Goal: Task Accomplishment & Management: Use online tool/utility

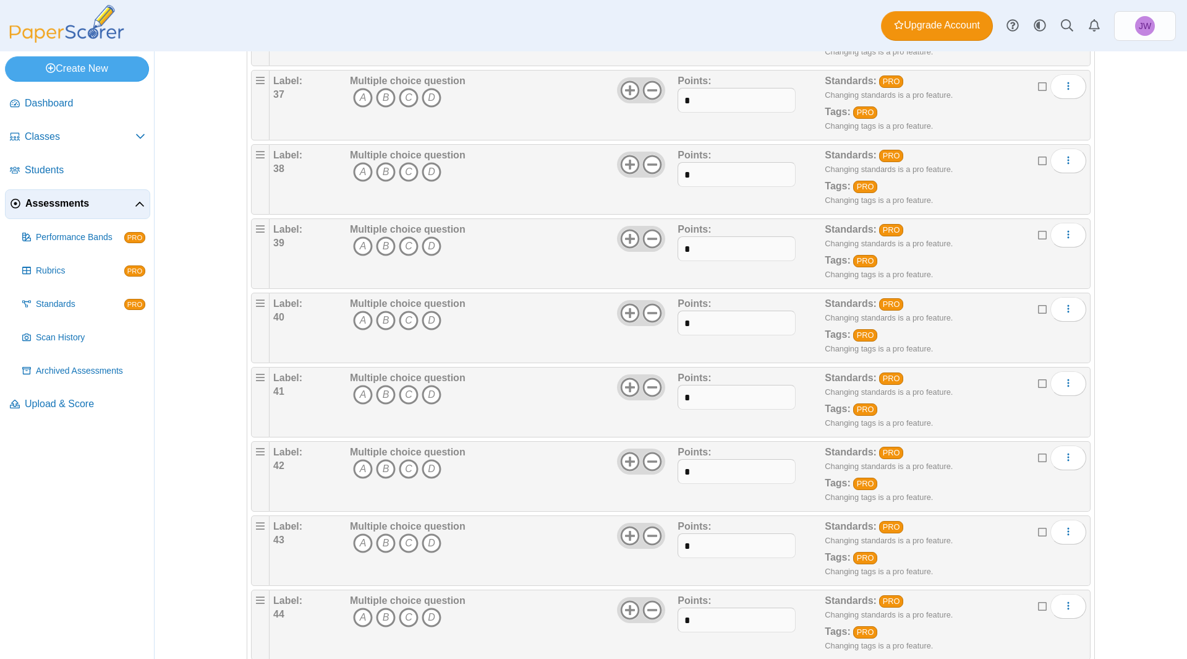
scroll to position [3023, 0]
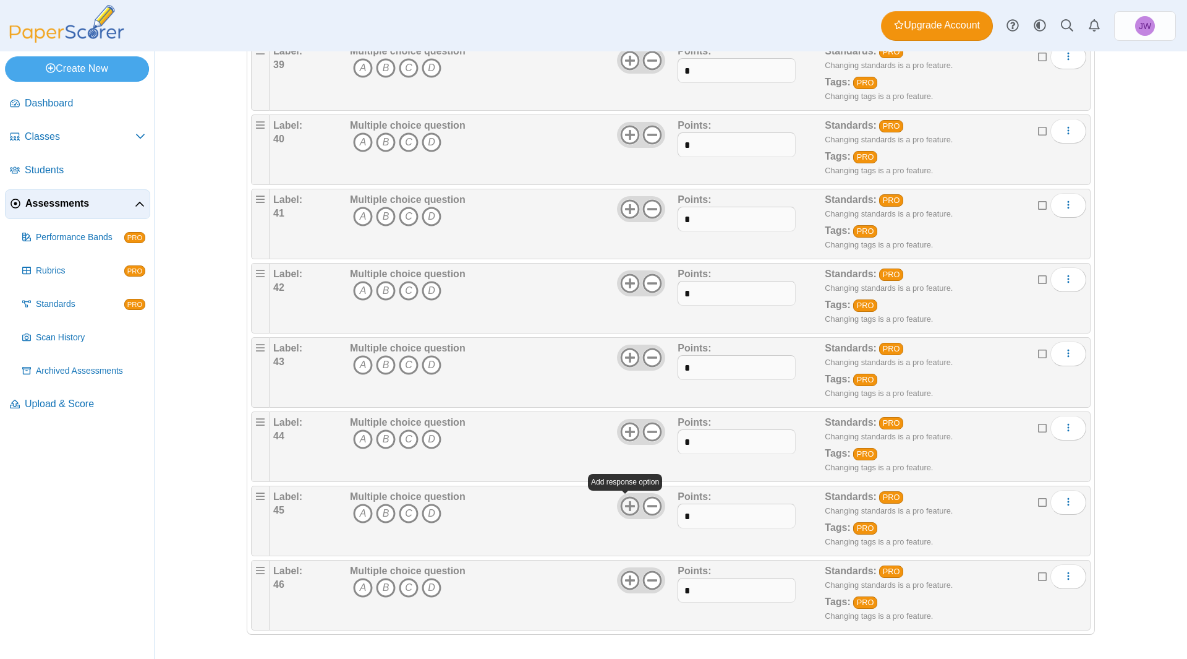
click at [628, 504] on icon at bounding box center [630, 506] width 20 height 20
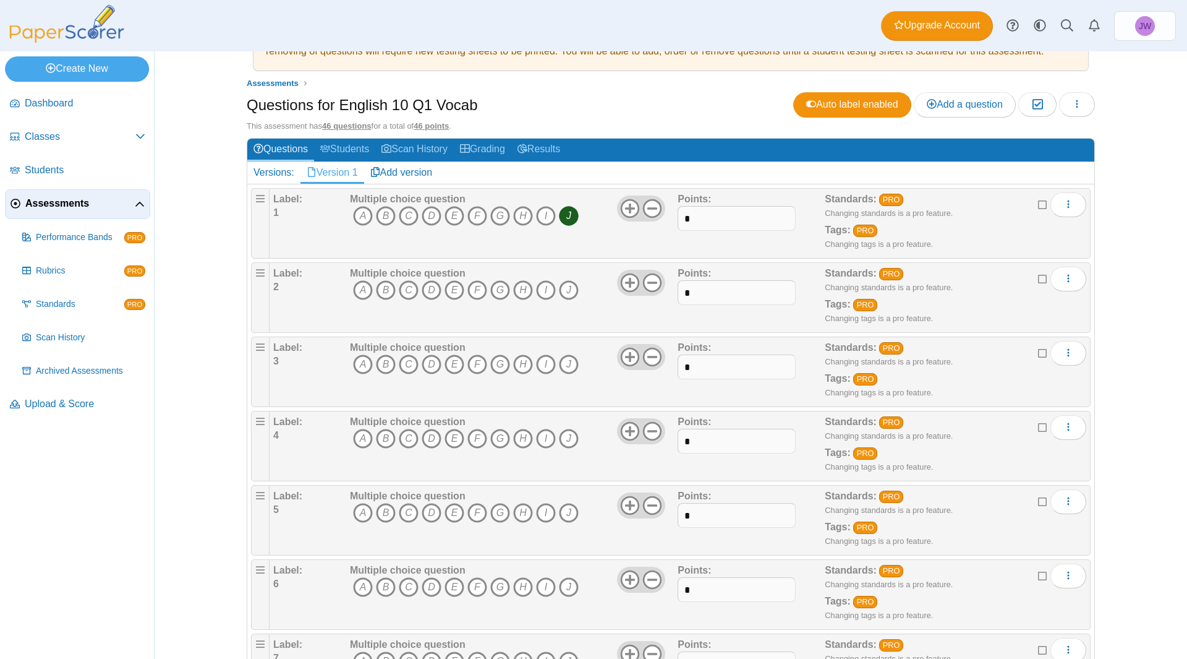
scroll to position [0, 0]
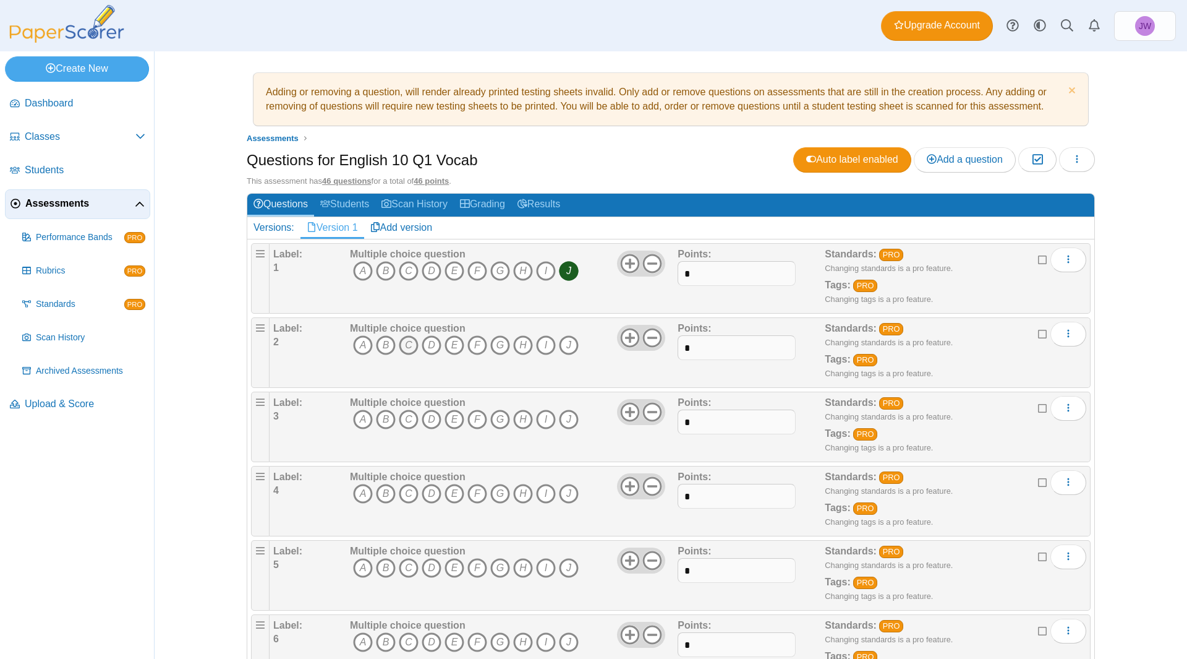
click at [408, 345] on icon "C" at bounding box center [409, 345] width 20 height 20
click at [447, 421] on icon "E" at bounding box center [455, 419] width 20 height 20
click at [516, 494] on icon "H" at bounding box center [523, 494] width 20 height 20
click at [384, 567] on icon "B" at bounding box center [386, 568] width 20 height 20
click at [536, 644] on icon "I" at bounding box center [546, 642] width 20 height 20
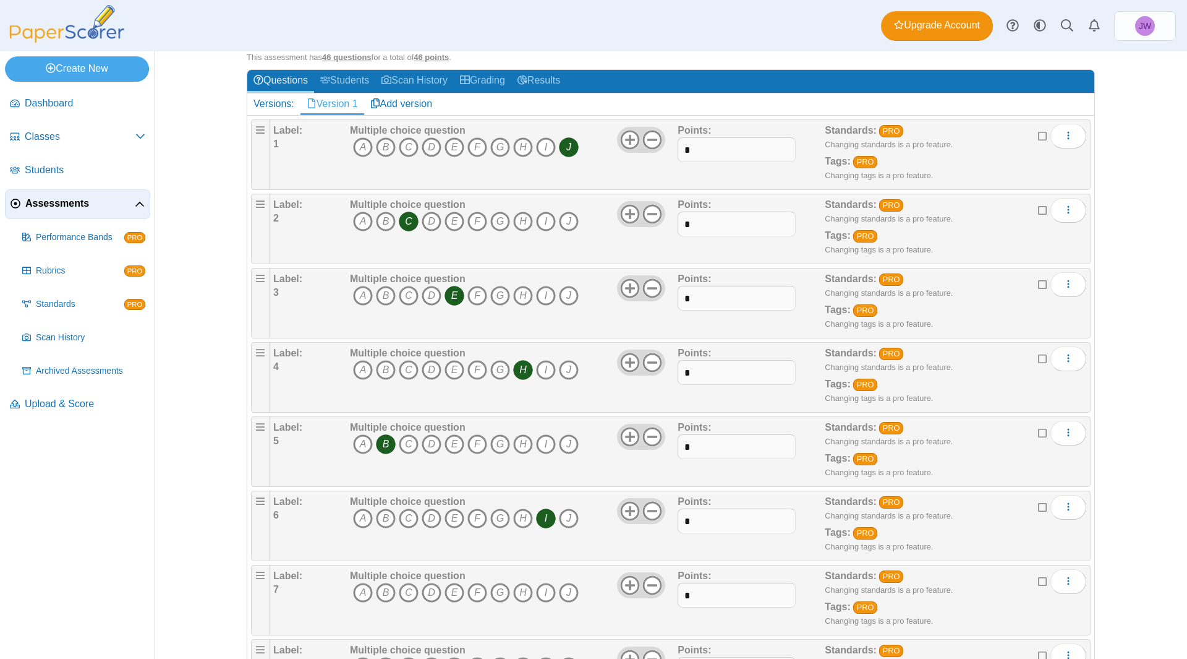
scroll to position [186, 0]
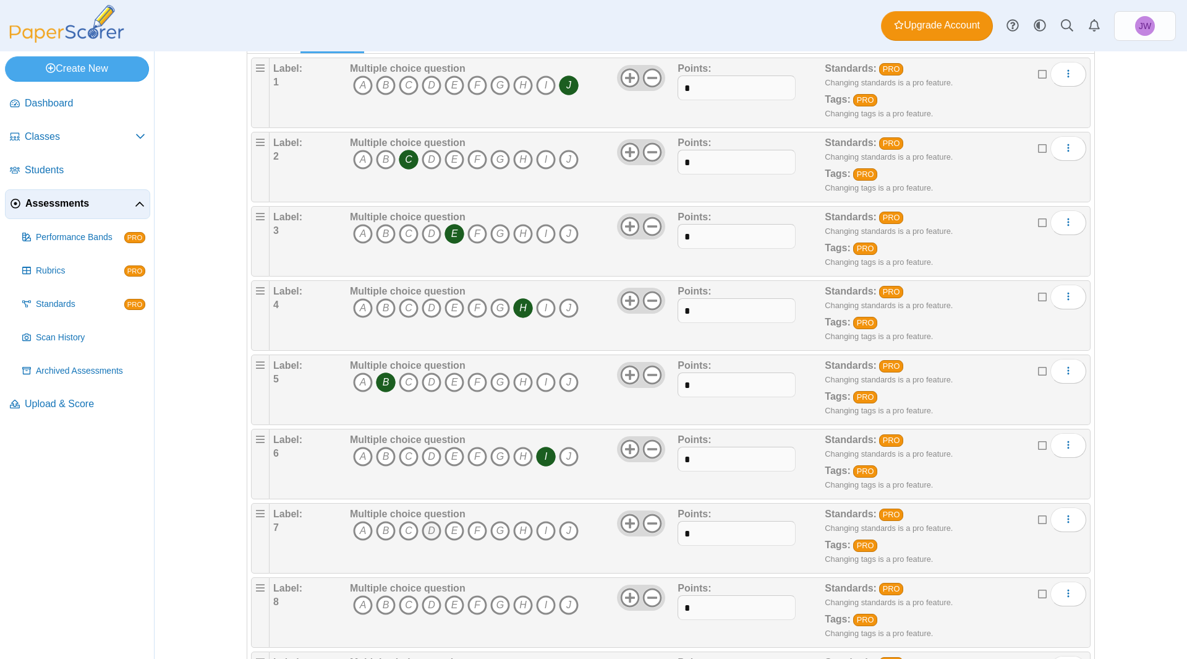
click at [425, 536] on icon "D" at bounding box center [432, 531] width 20 height 20
click at [469, 605] on icon "F" at bounding box center [478, 605] width 20 height 20
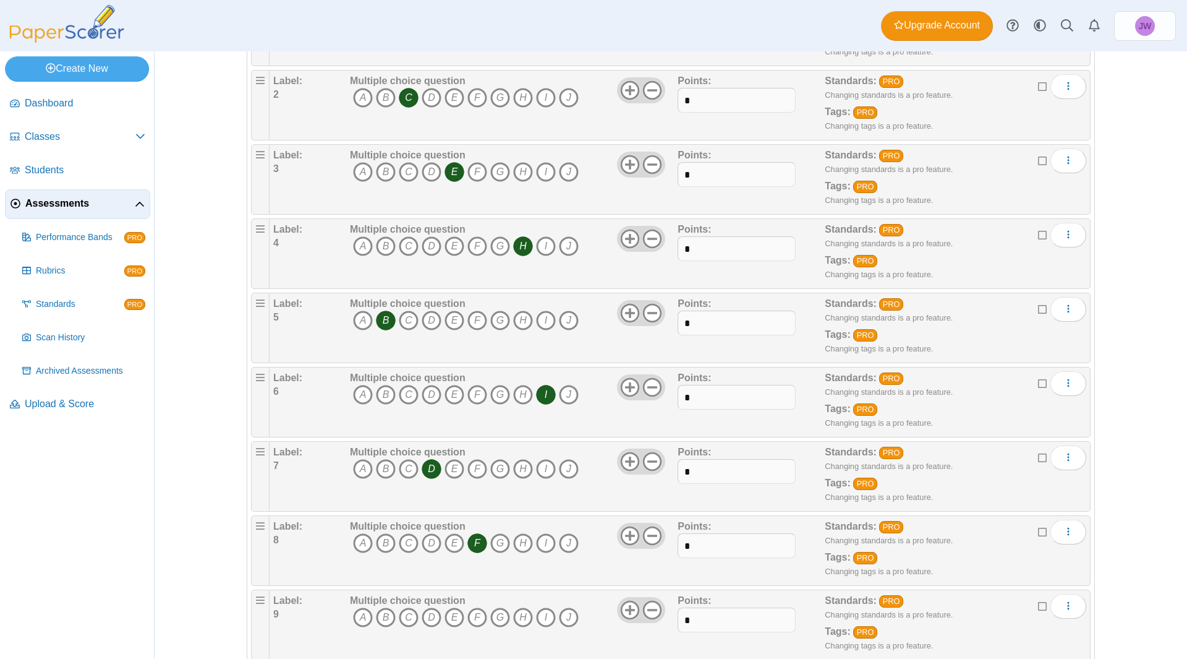
scroll to position [371, 0]
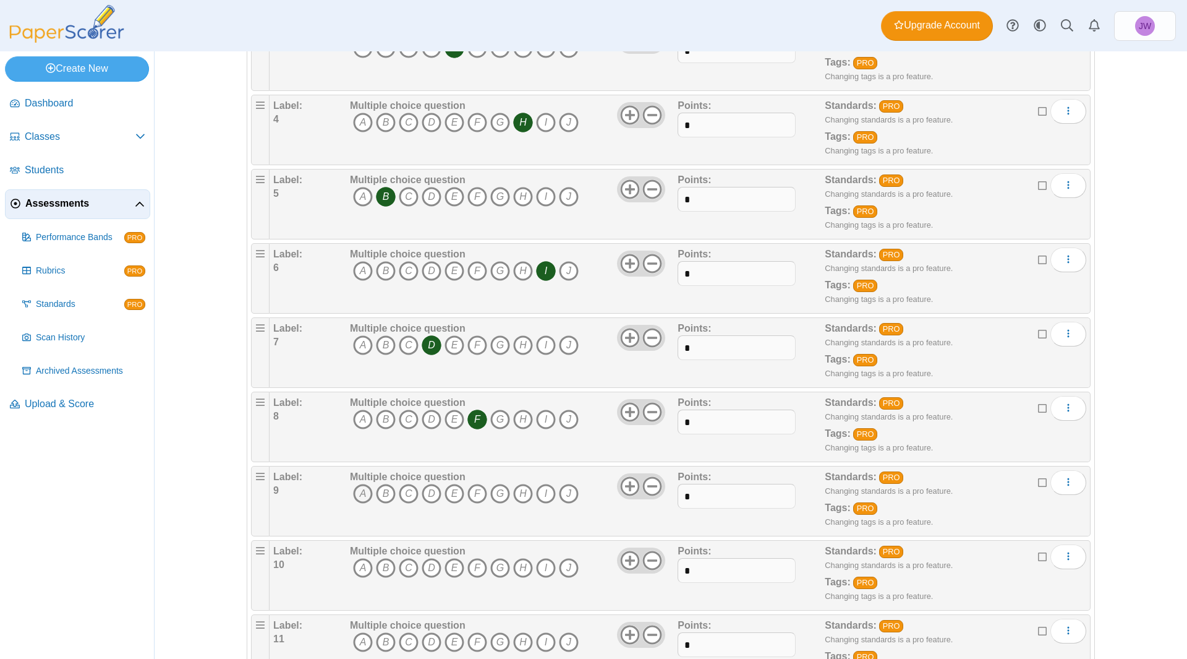
click at [359, 494] on icon "A" at bounding box center [363, 494] width 20 height 20
click at [490, 571] on icon "G" at bounding box center [500, 568] width 20 height 20
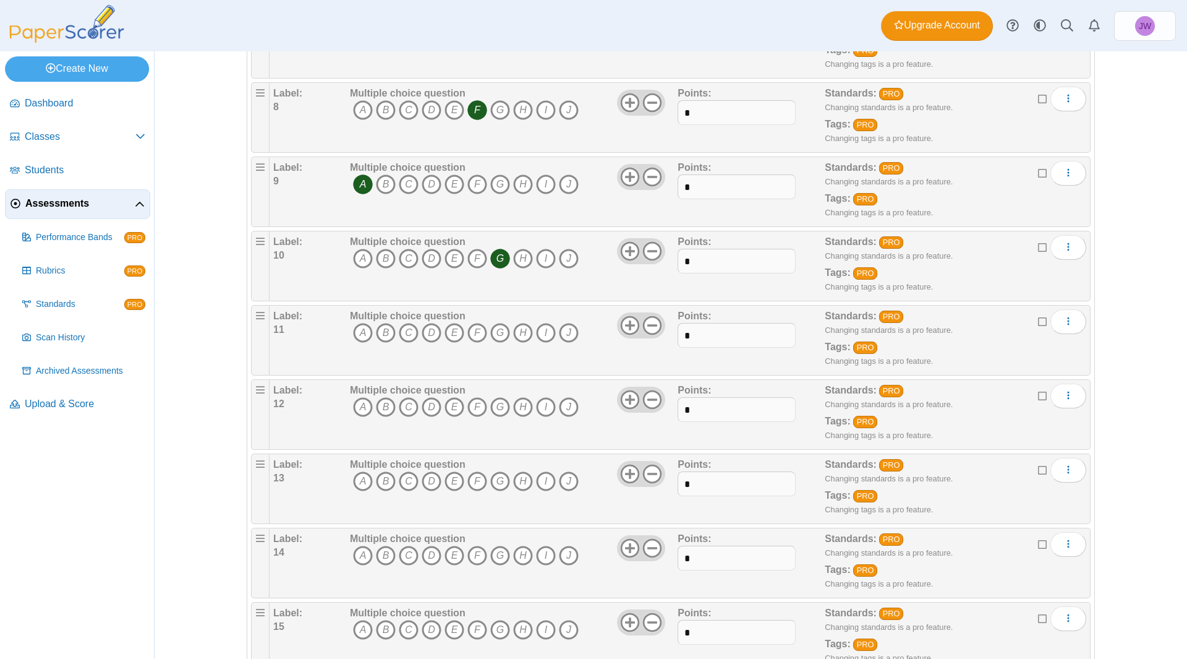
scroll to position [742, 0]
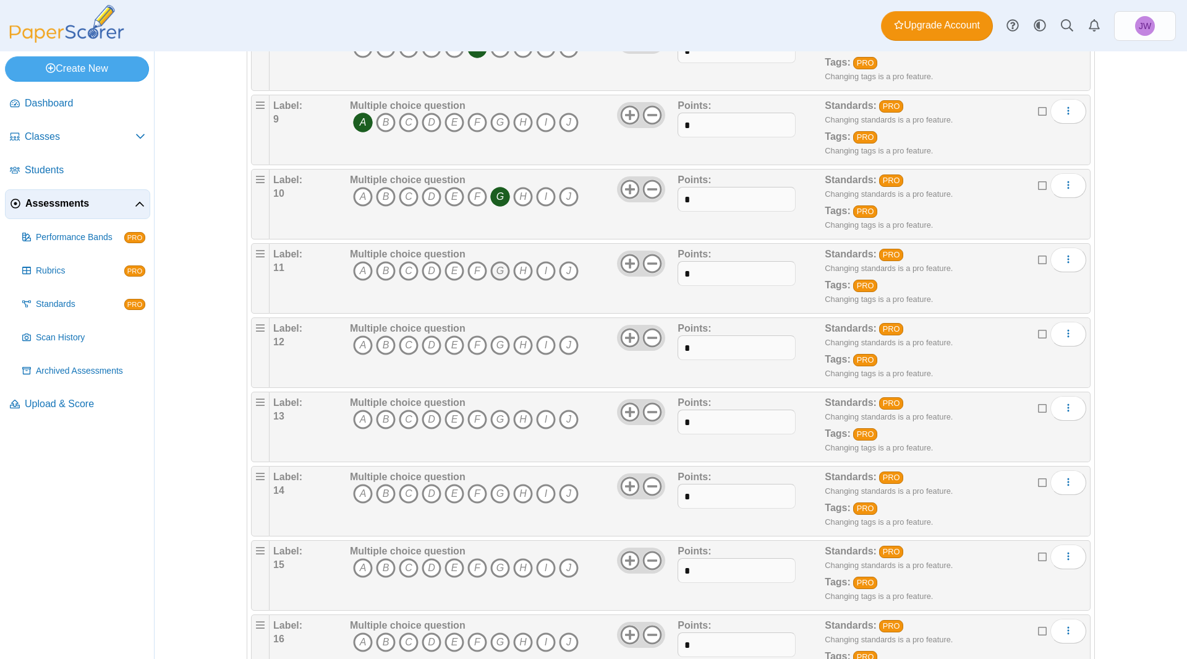
click at [492, 274] on icon "G" at bounding box center [500, 271] width 20 height 20
click at [428, 345] on icon "D" at bounding box center [432, 345] width 20 height 20
click at [356, 419] on icon "A" at bounding box center [363, 419] width 20 height 20
click at [562, 498] on icon "J" at bounding box center [569, 494] width 20 height 20
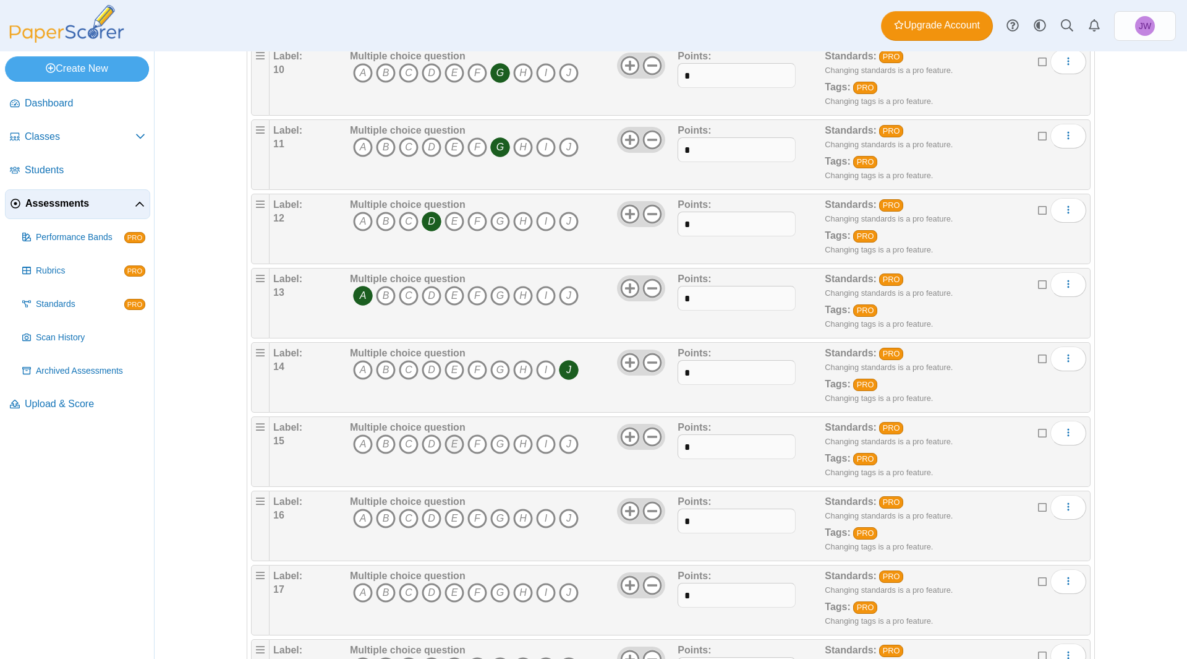
click at [453, 443] on icon "E" at bounding box center [455, 444] width 20 height 20
click at [408, 518] on icon "C" at bounding box center [409, 518] width 20 height 20
click at [539, 594] on icon "I" at bounding box center [546, 593] width 20 height 20
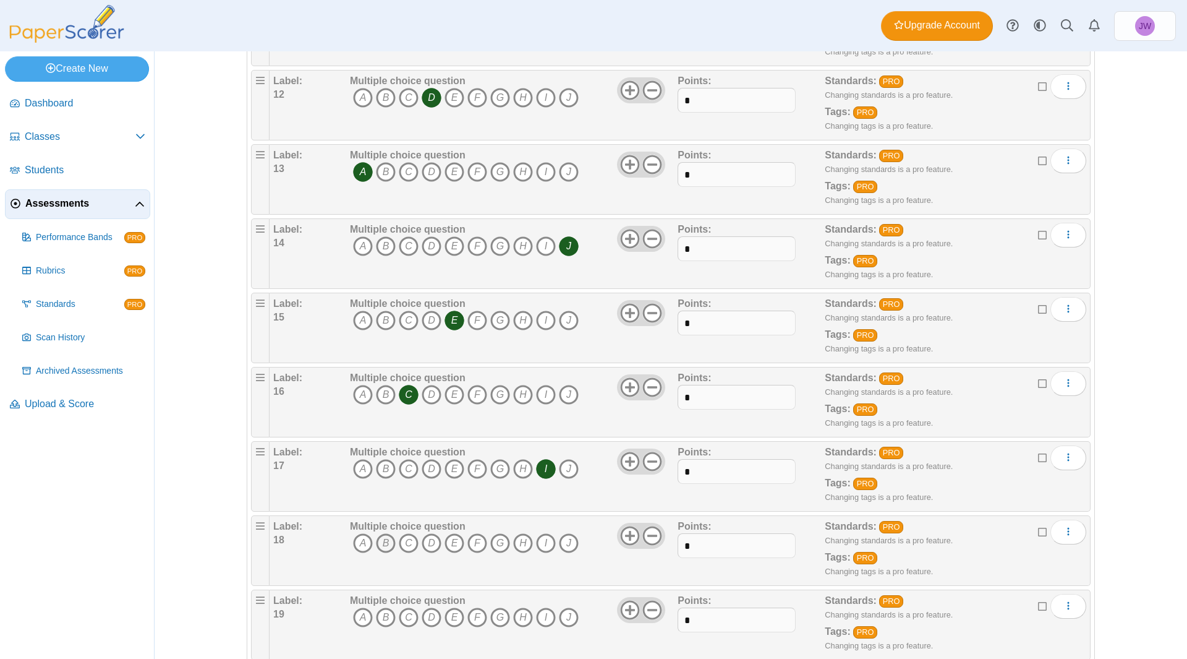
click at [383, 543] on icon "B" at bounding box center [386, 543] width 20 height 20
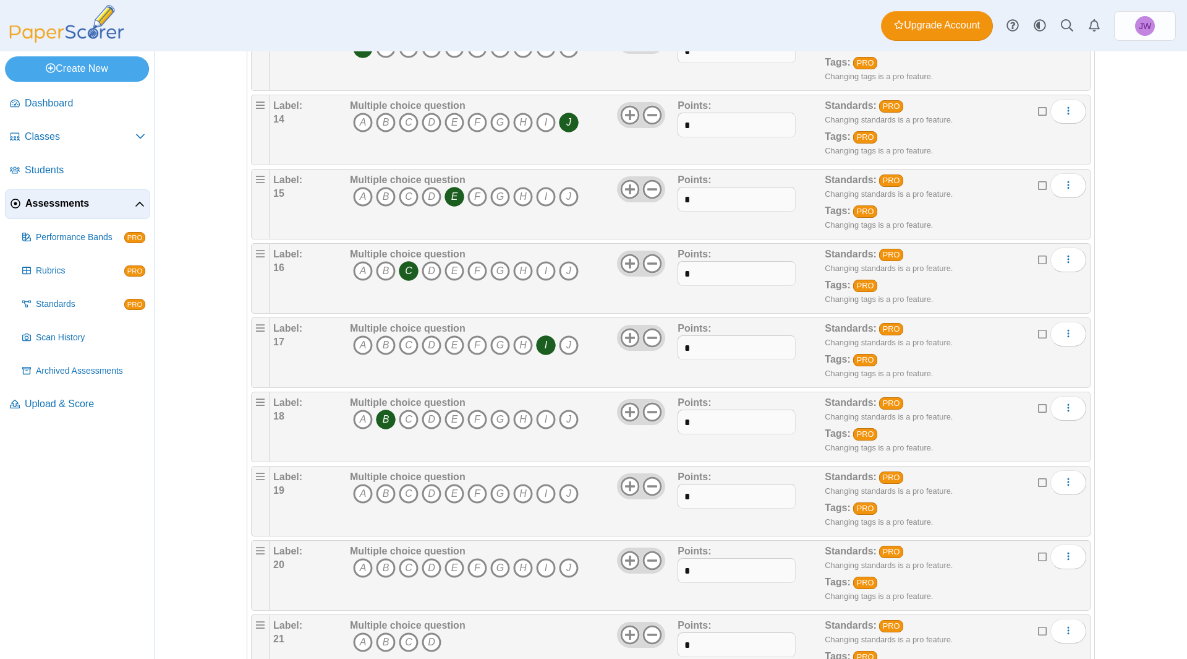
scroll to position [1175, 0]
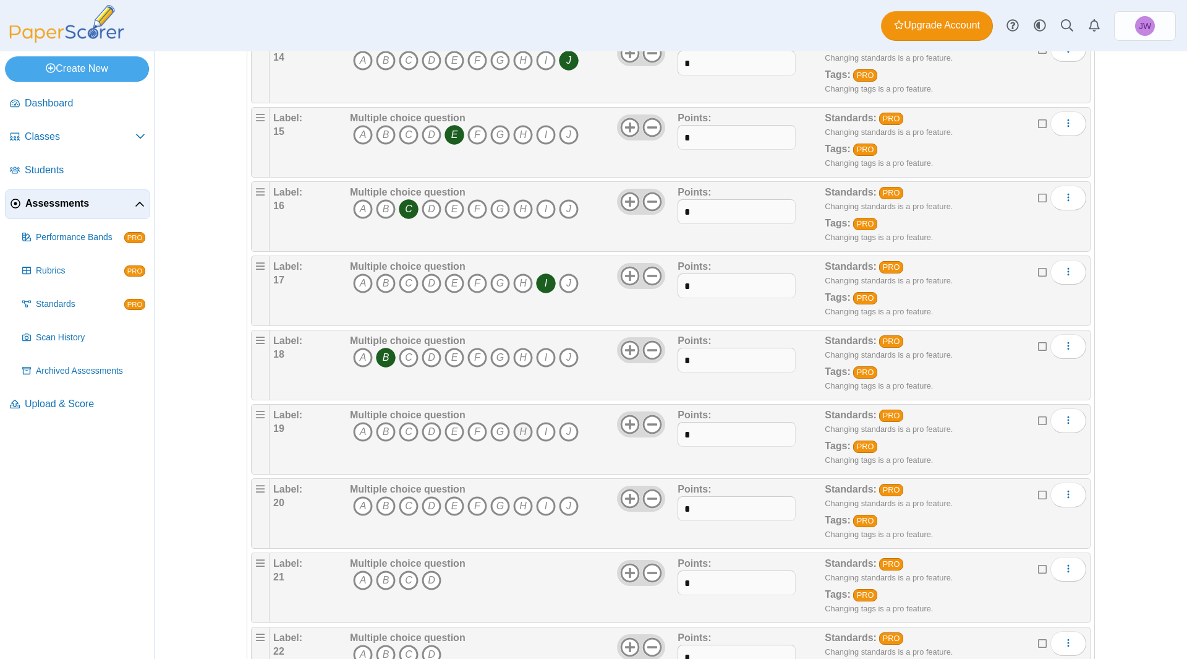
click at [515, 432] on icon "H" at bounding box center [523, 432] width 20 height 20
click at [472, 507] on icon "F" at bounding box center [478, 506] width 20 height 20
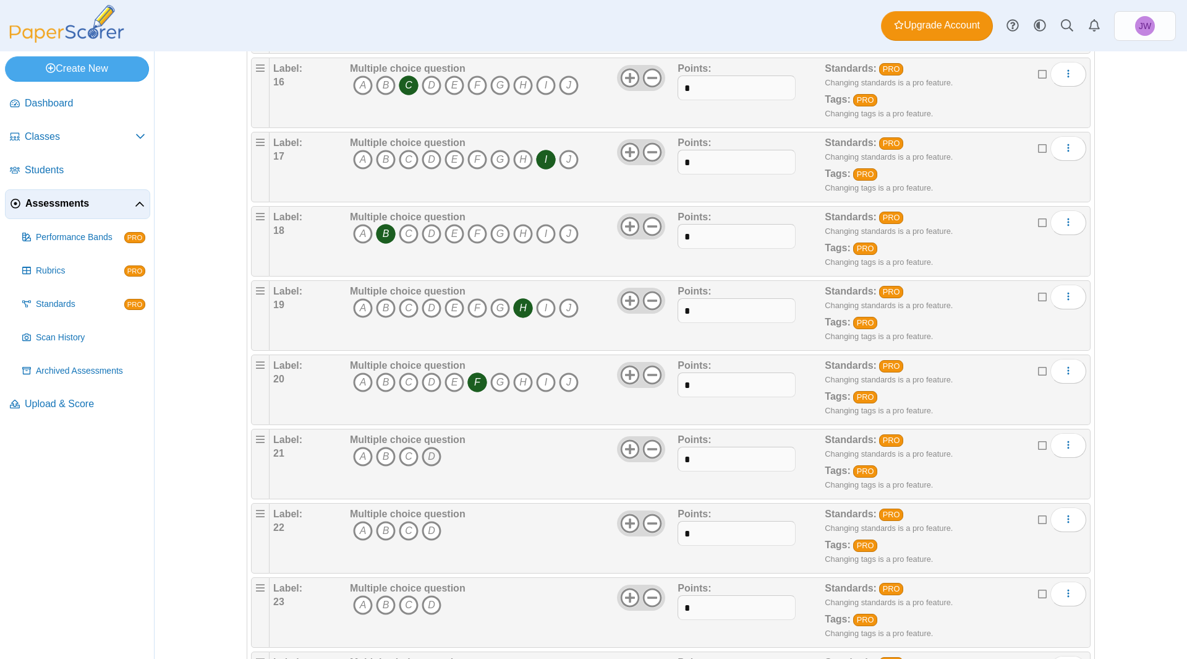
scroll to position [1422, 0]
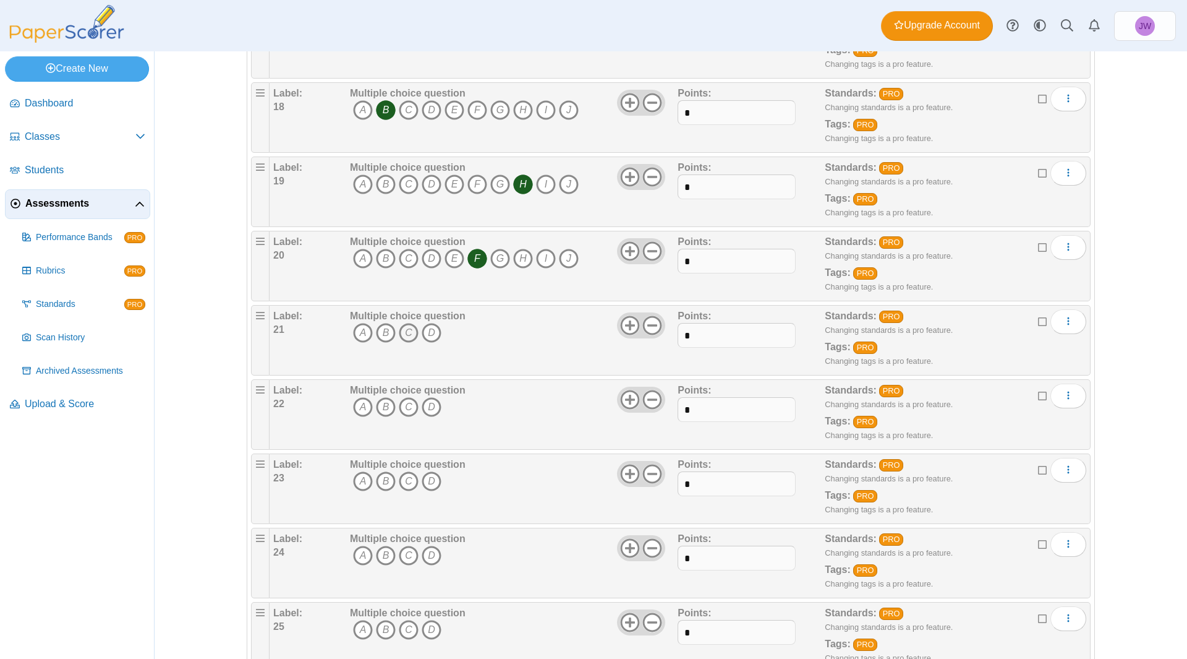
click at [404, 330] on icon "C" at bounding box center [409, 333] width 20 height 20
click at [359, 409] on icon "A" at bounding box center [363, 407] width 20 height 20
click at [380, 477] on icon "B" at bounding box center [386, 481] width 20 height 20
click at [425, 558] on icon "D" at bounding box center [432, 555] width 20 height 20
click at [360, 627] on icon "A" at bounding box center [363, 630] width 20 height 20
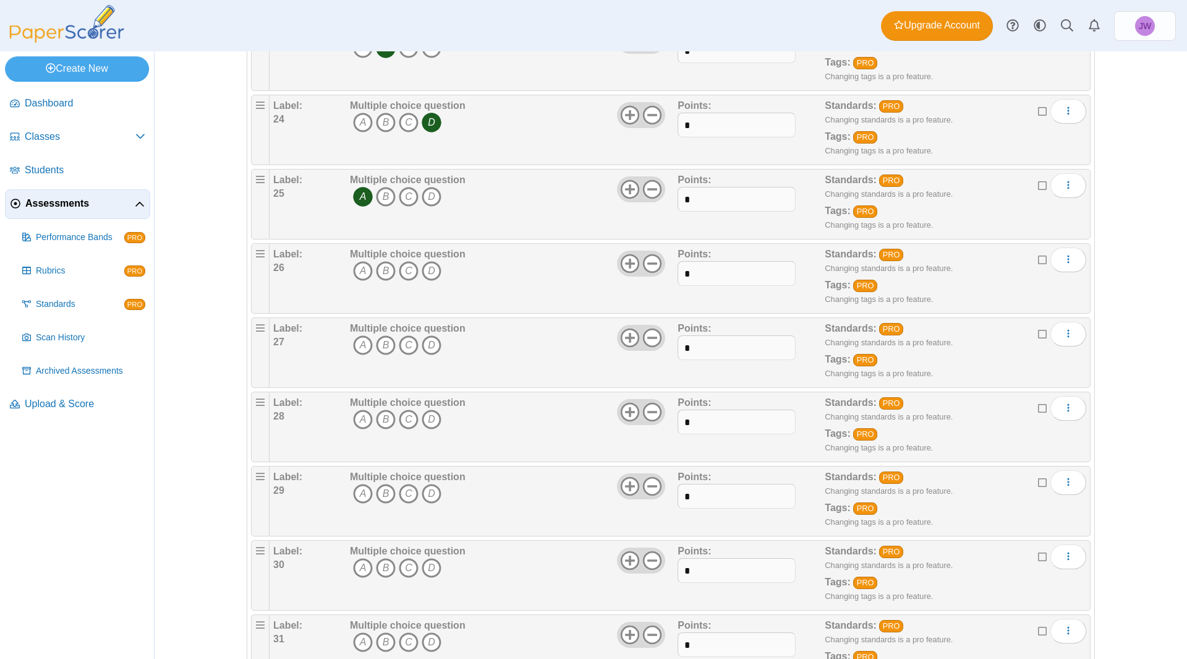
scroll to position [1917, 0]
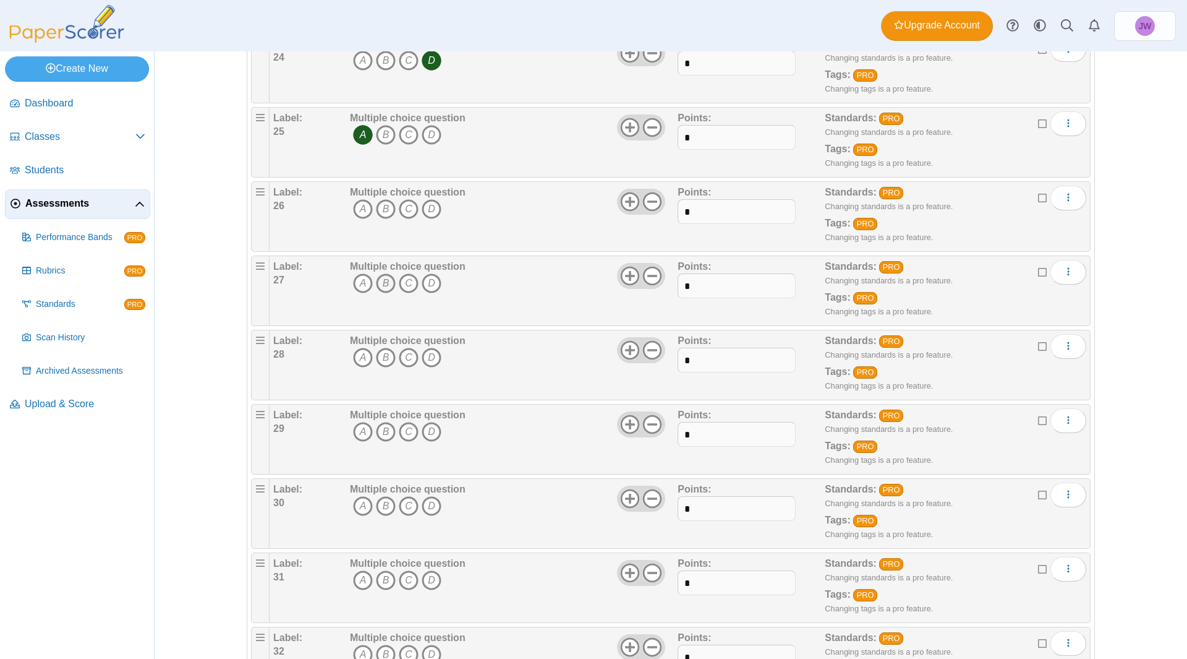
click at [376, 286] on icon "B" at bounding box center [386, 283] width 20 height 20
click at [405, 361] on icon "C" at bounding box center [409, 358] width 20 height 20
click at [382, 429] on icon "B" at bounding box center [386, 432] width 20 height 20
click at [378, 208] on icon "B" at bounding box center [386, 209] width 20 height 20
click at [403, 283] on icon "C" at bounding box center [409, 283] width 20 height 20
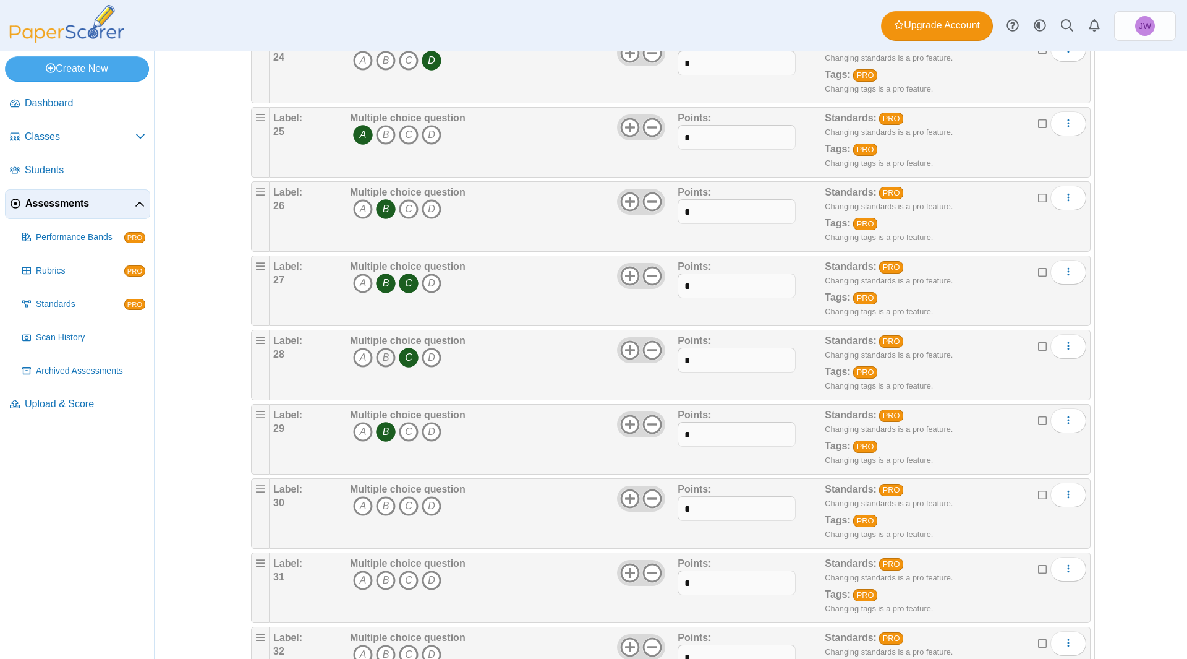
click at [382, 362] on icon "B" at bounding box center [386, 358] width 20 height 20
click at [379, 284] on icon "B" at bounding box center [386, 283] width 20 height 20
click at [400, 359] on icon "C" at bounding box center [409, 358] width 20 height 20
click at [382, 429] on icon "B" at bounding box center [386, 432] width 20 height 20
click at [423, 434] on icon "D" at bounding box center [432, 432] width 20 height 20
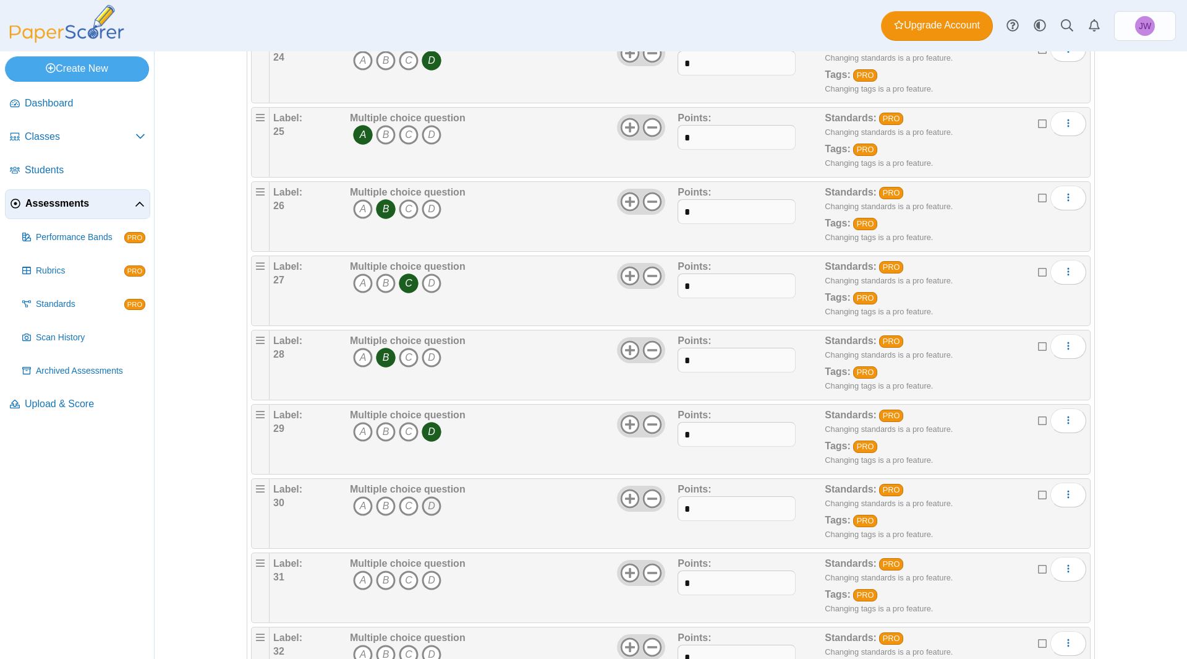
drag, startPoint x: 431, startPoint y: 486, endPoint x: 430, endPoint y: 502, distance: 16.1
click at [432, 500] on div "Multiple choice question A B C D" at bounding box center [408, 513] width 116 height 62
click at [425, 511] on icon "D" at bounding box center [432, 506] width 20 height 20
click at [425, 510] on icon "D" at bounding box center [432, 506] width 20 height 20
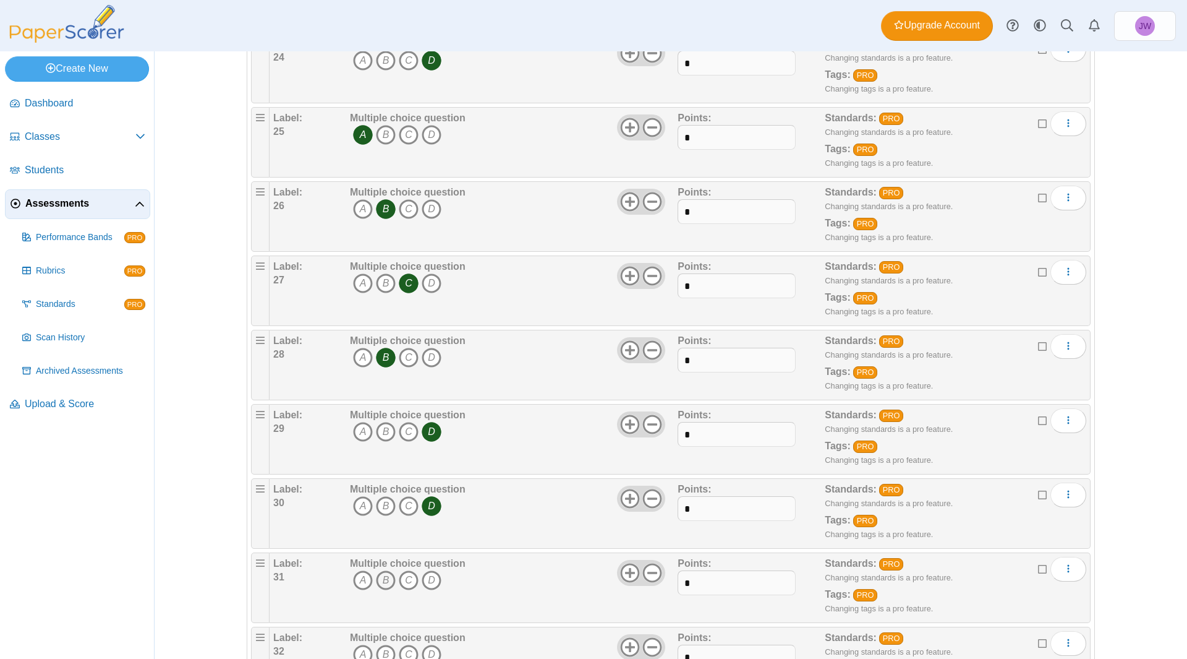
click at [377, 583] on icon "B" at bounding box center [386, 580] width 20 height 20
click at [377, 649] on icon "B" at bounding box center [386, 654] width 20 height 20
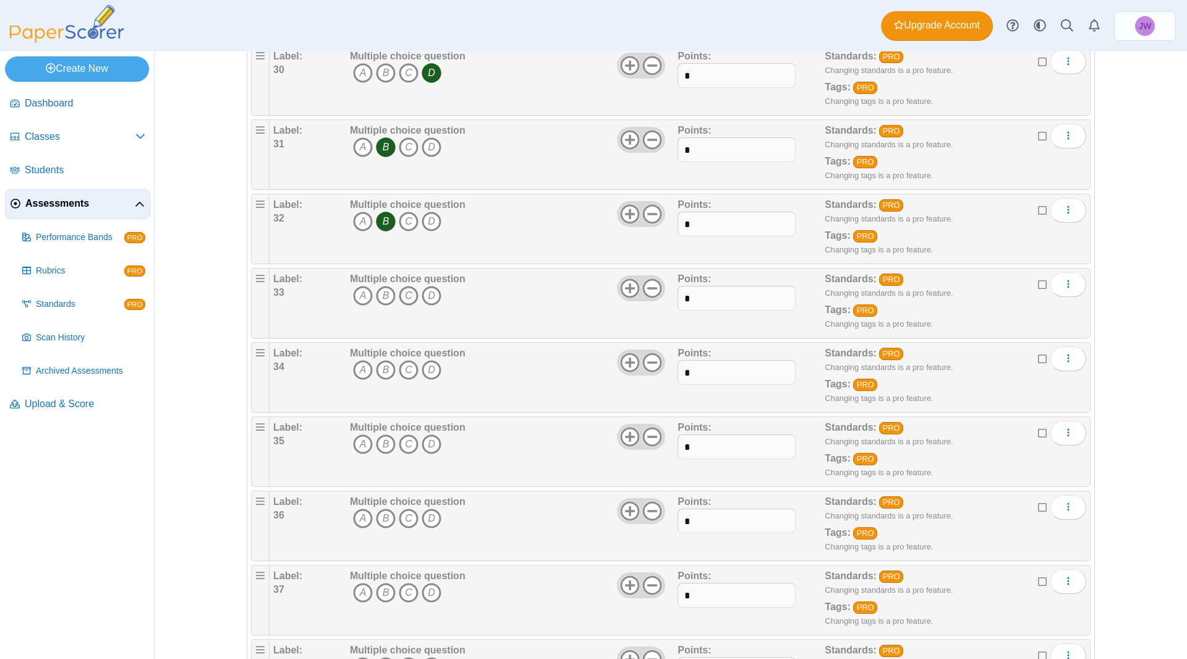
click at [403, 294] on icon "C" at bounding box center [409, 296] width 20 height 20
click at [425, 374] on icon "D" at bounding box center [432, 370] width 20 height 20
click at [361, 445] on icon "A" at bounding box center [363, 444] width 20 height 20
click at [377, 515] on icon "B" at bounding box center [386, 518] width 20 height 20
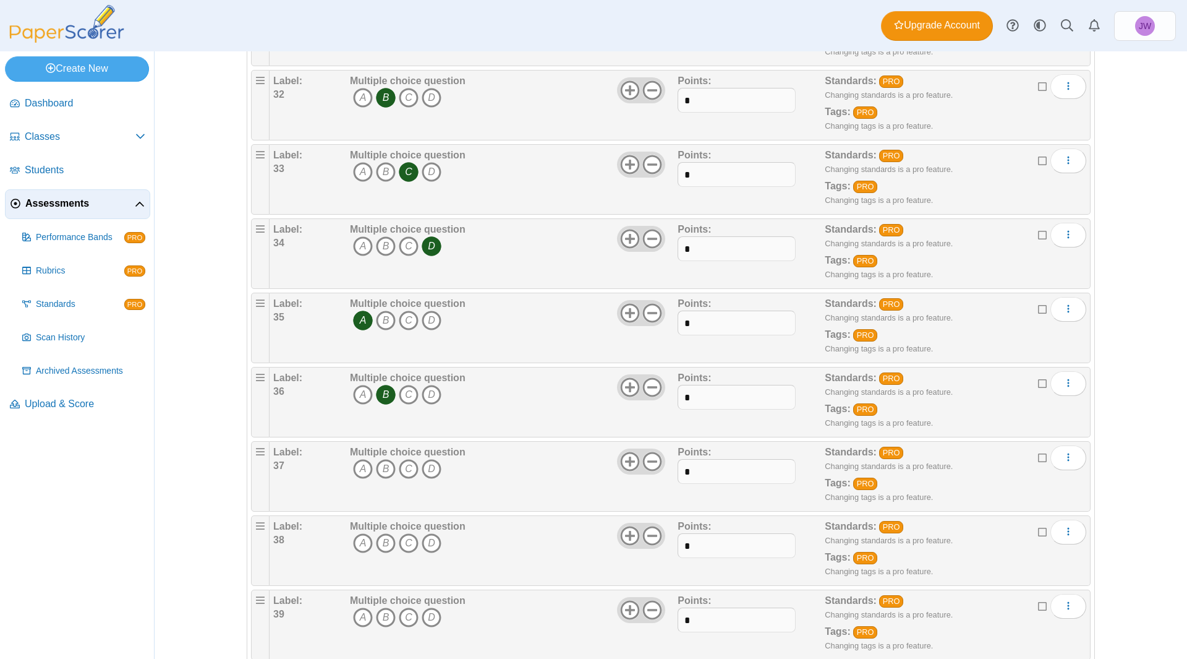
scroll to position [2597, 0]
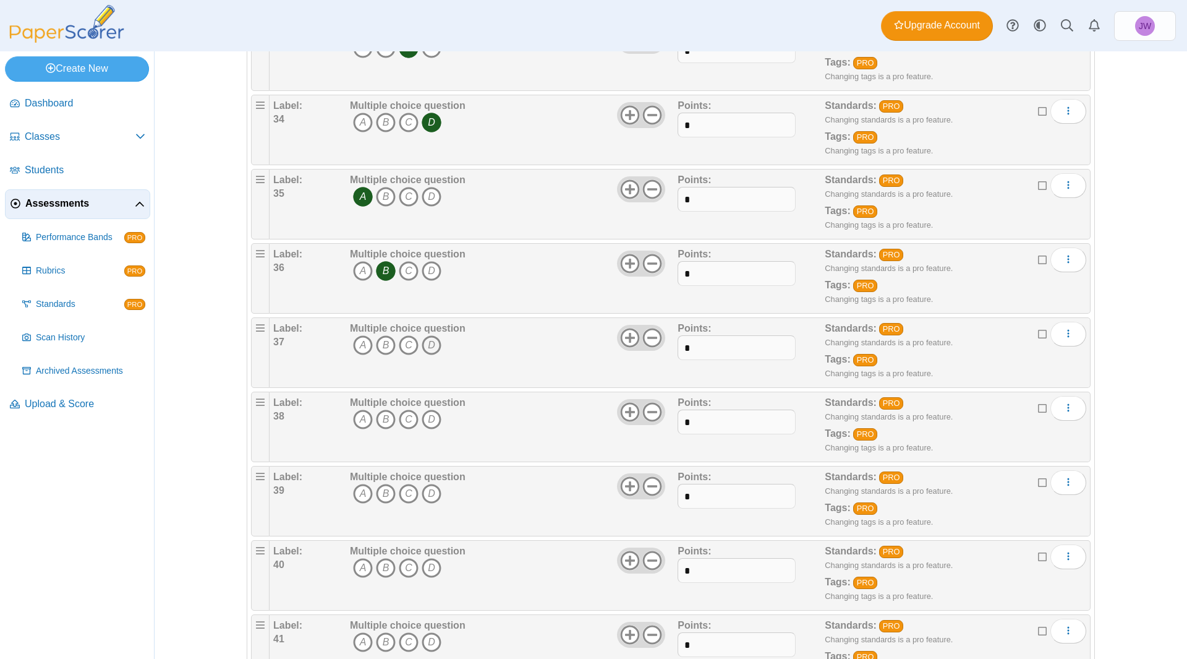
click at [425, 348] on icon "D" at bounding box center [432, 345] width 20 height 20
click at [362, 422] on icon "A" at bounding box center [363, 419] width 20 height 20
click at [403, 487] on icon "C" at bounding box center [409, 494] width 20 height 20
click at [364, 564] on icon "A" at bounding box center [363, 568] width 20 height 20
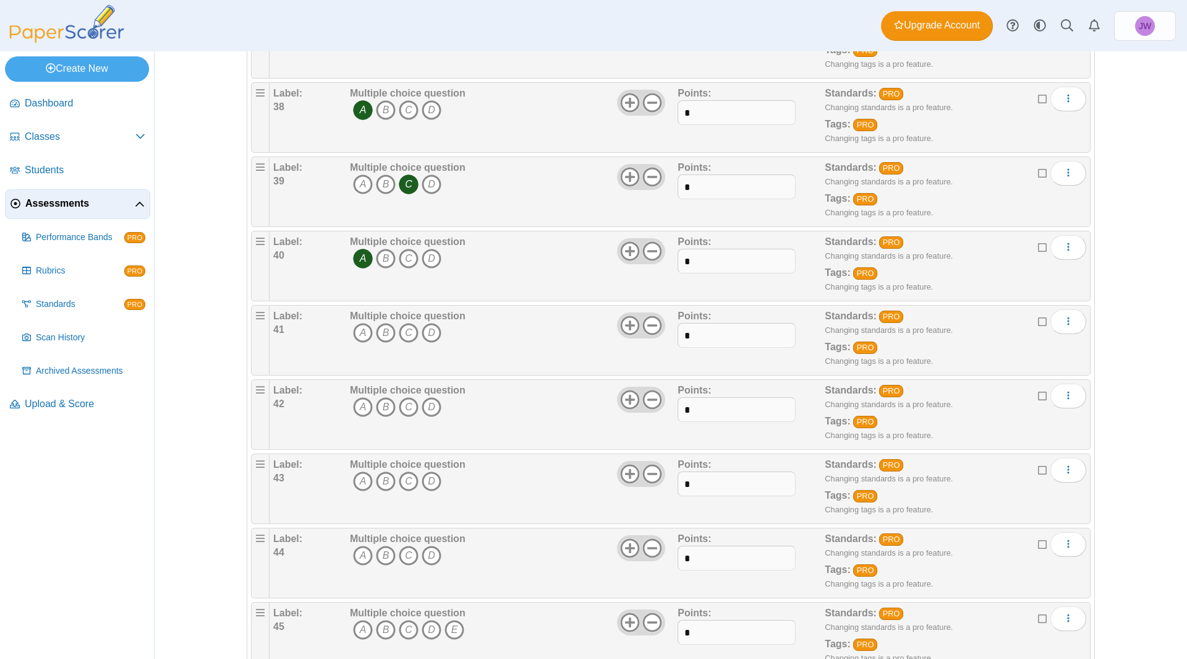
scroll to position [2969, 0]
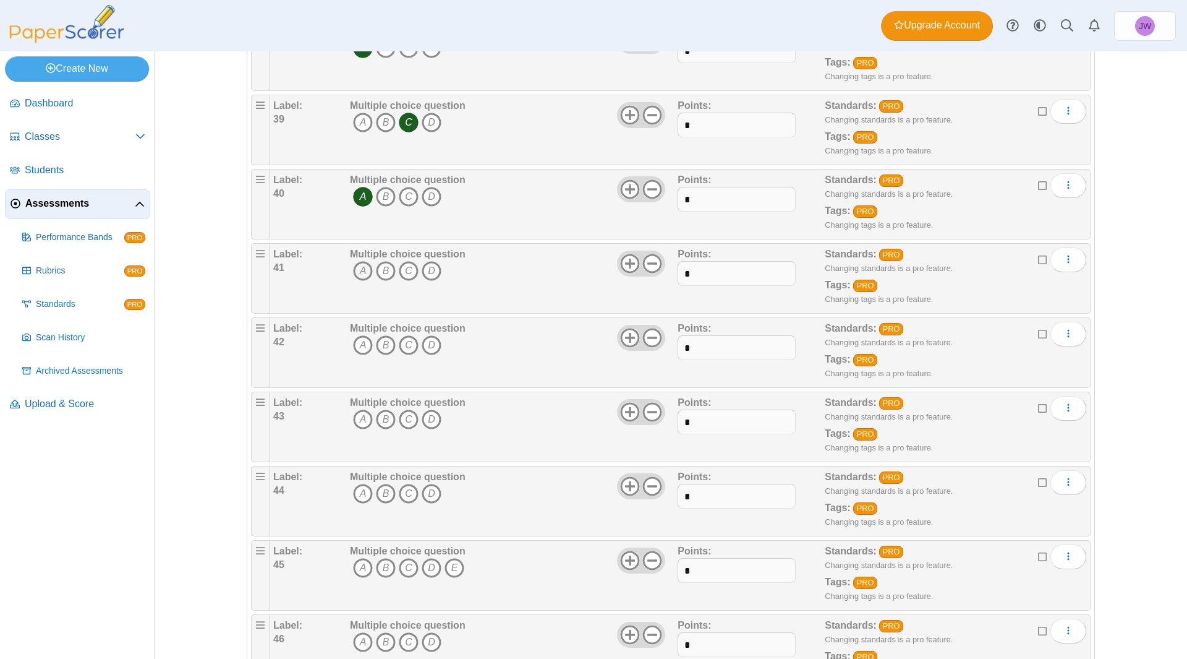
click at [353, 270] on icon "A" at bounding box center [363, 271] width 20 height 20
click at [425, 353] on icon "D" at bounding box center [432, 345] width 20 height 20
click at [359, 425] on icon "A" at bounding box center [363, 419] width 20 height 20
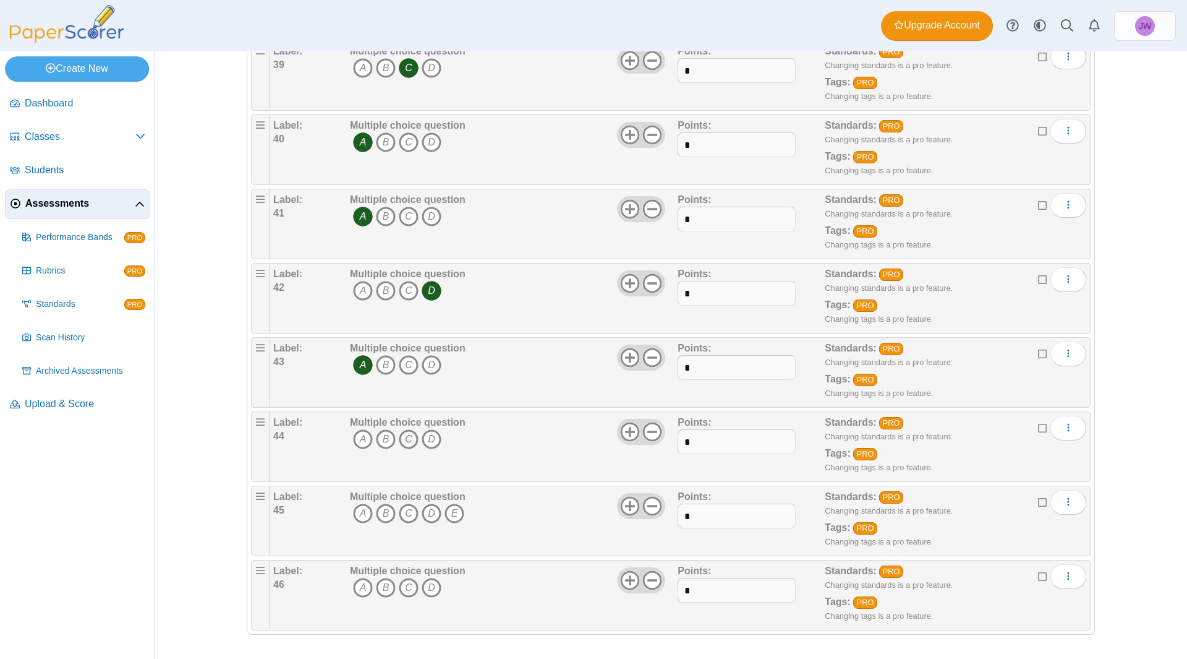
click at [399, 438] on icon "C" at bounding box center [409, 439] width 20 height 20
click at [383, 438] on icon "B" at bounding box center [386, 439] width 20 height 20
click at [406, 440] on icon "C" at bounding box center [409, 439] width 20 height 20
click at [445, 507] on icon "E" at bounding box center [455, 513] width 20 height 20
click at [378, 587] on icon "B" at bounding box center [386, 588] width 20 height 20
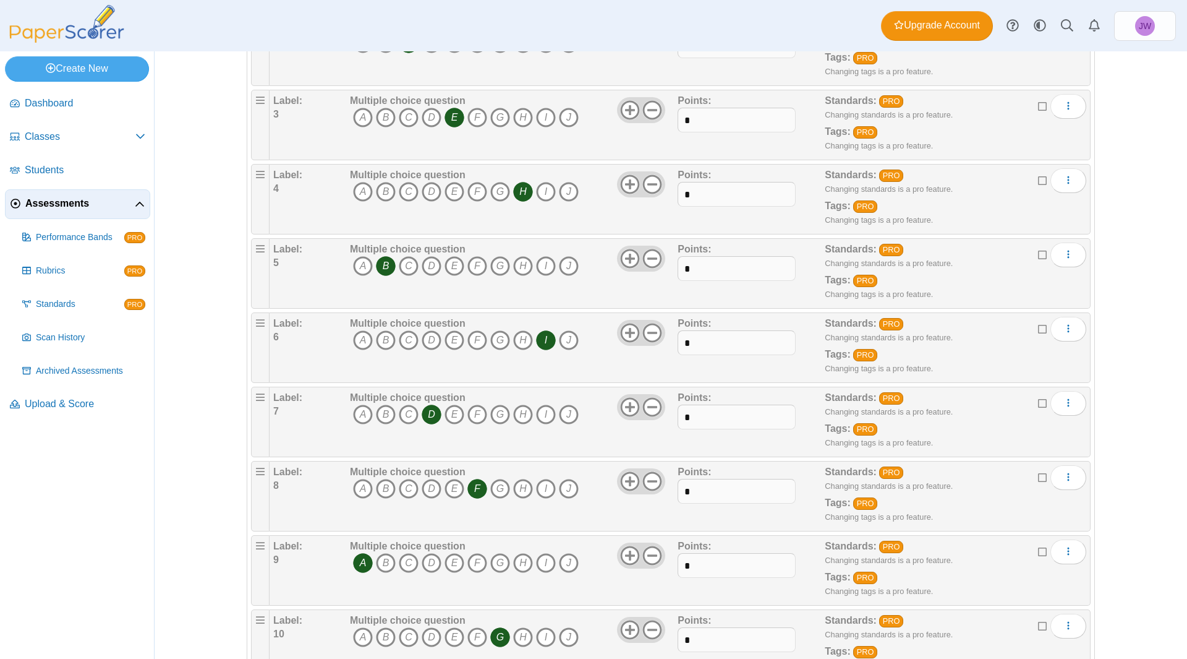
scroll to position [0, 0]
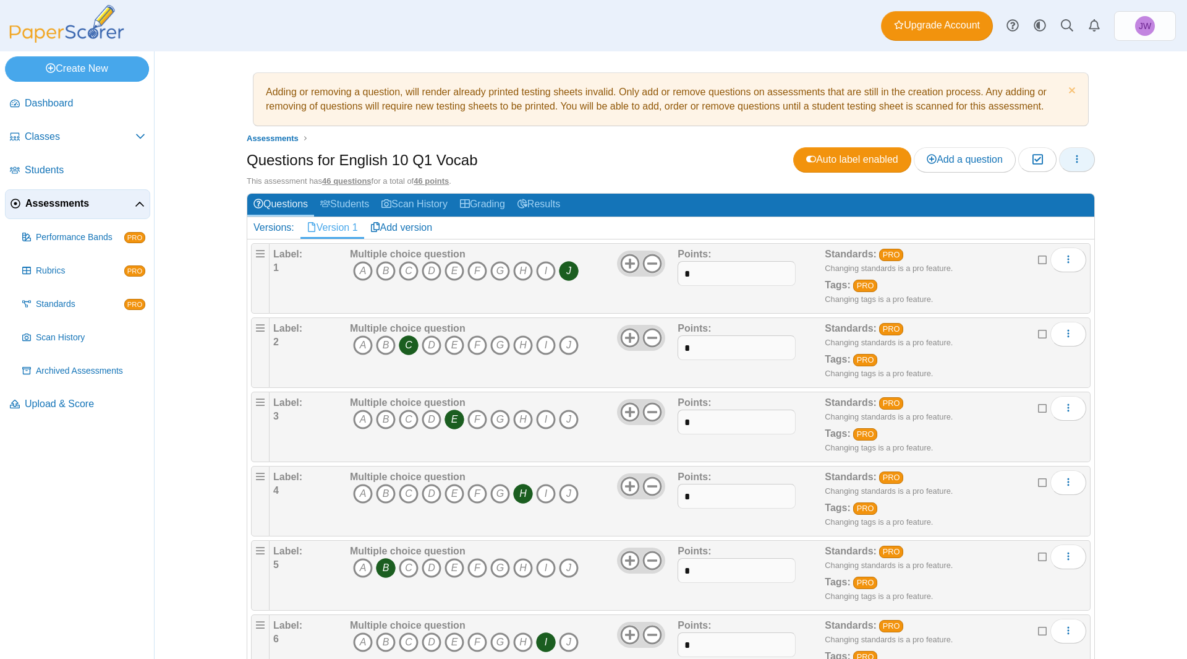
click at [1072, 160] on icon "button" at bounding box center [1077, 159] width 10 height 10
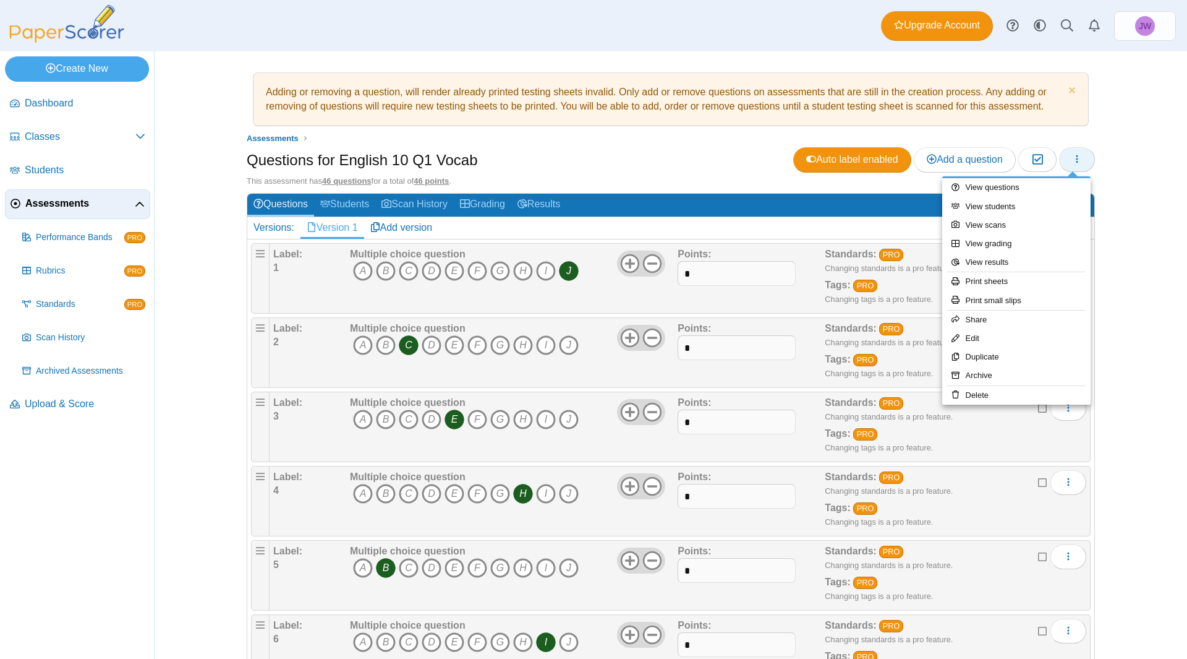
click at [1072, 160] on icon "button" at bounding box center [1077, 159] width 10 height 10
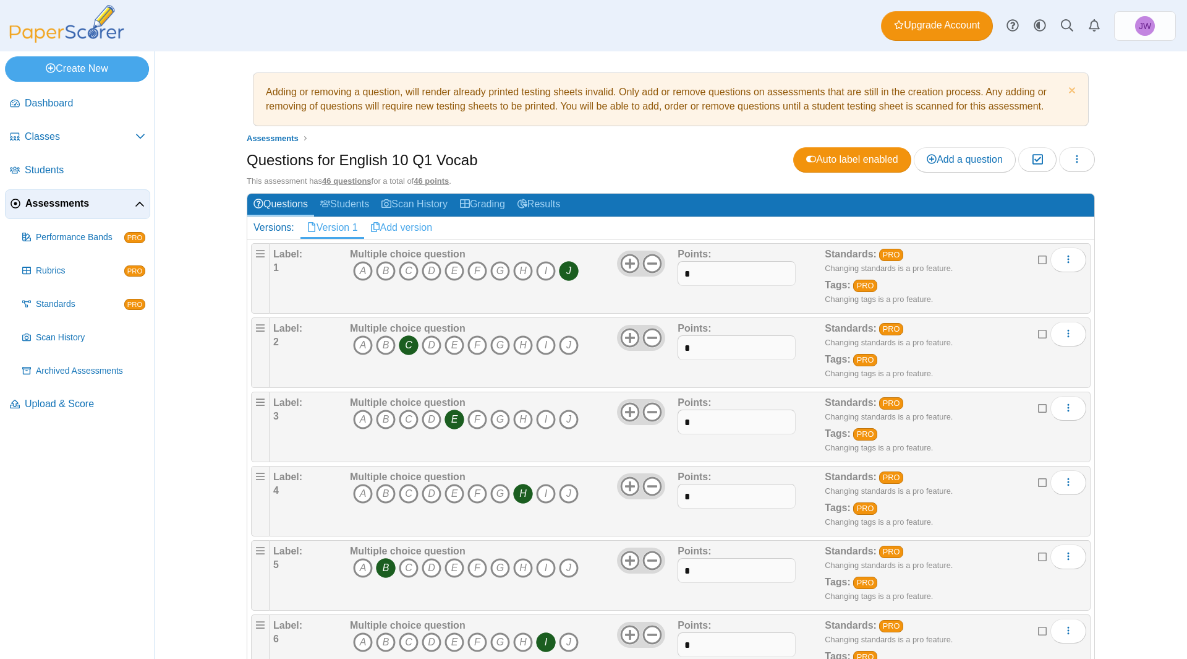
drag, startPoint x: 411, startPoint y: 213, endPoint x: 374, endPoint y: 219, distance: 36.9
drag, startPoint x: 374, startPoint y: 219, endPoint x: 484, endPoint y: 158, distance: 125.4
click at [484, 158] on div "Questions for English 10 Q1 Vocab Auto label enabled Add a question Moderation 0" at bounding box center [671, 161] width 848 height 28
click at [139, 204] on icon at bounding box center [140, 205] width 10 height 10
click at [56, 108] on span "Dashboard" at bounding box center [85, 103] width 121 height 14
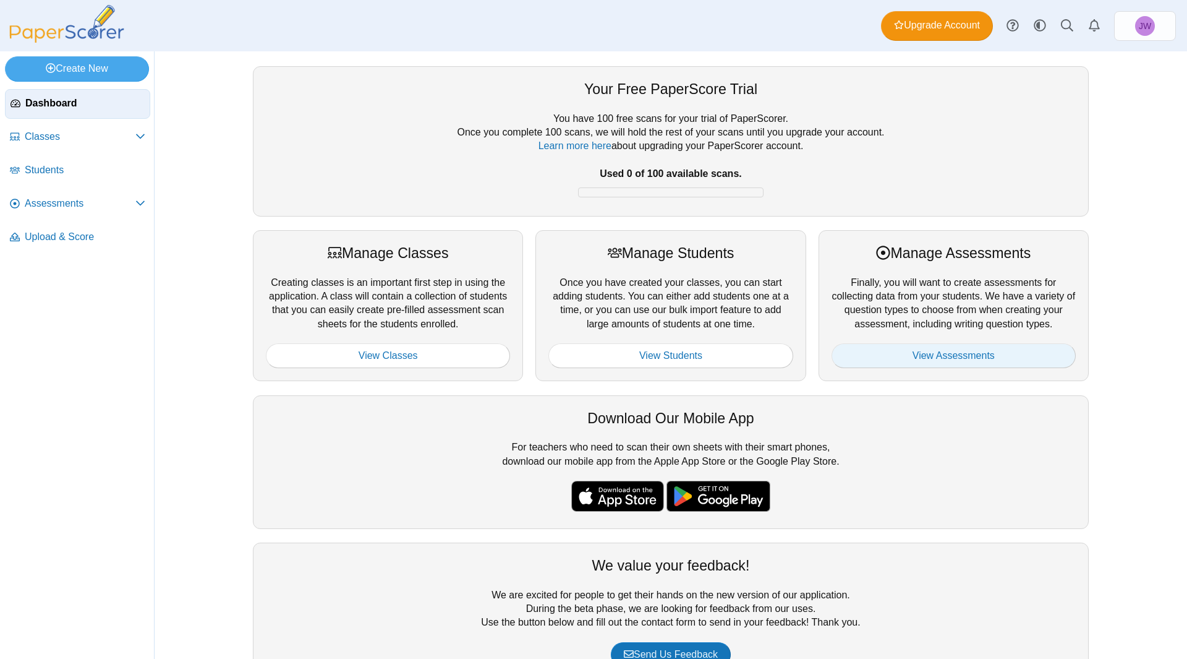
click at [886, 353] on link "View Assessments" at bounding box center [954, 355] width 244 height 25
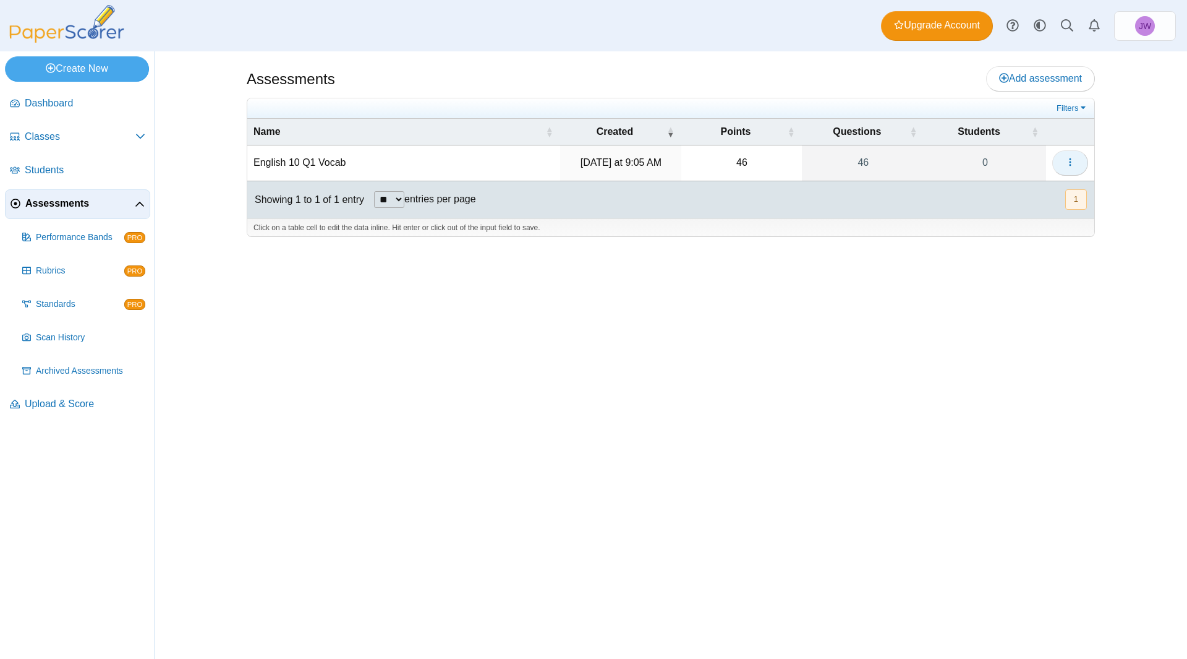
click at [1064, 161] on button "button" at bounding box center [1071, 162] width 36 height 25
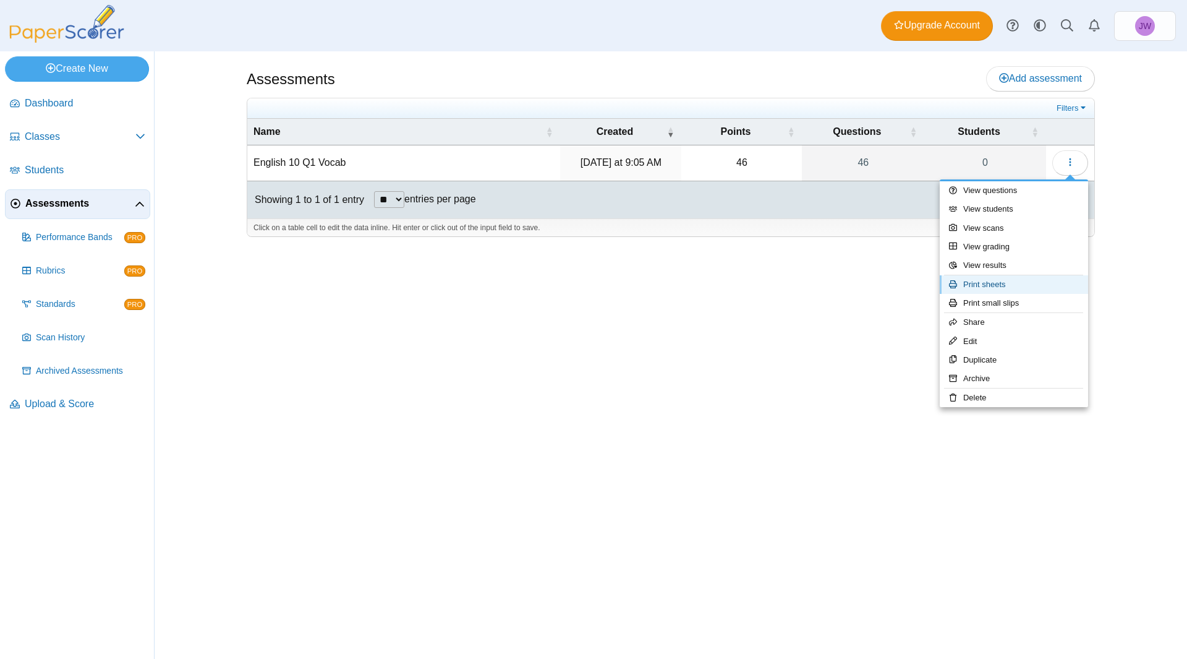
click at [1015, 278] on link "Print sheets" at bounding box center [1014, 284] width 148 height 19
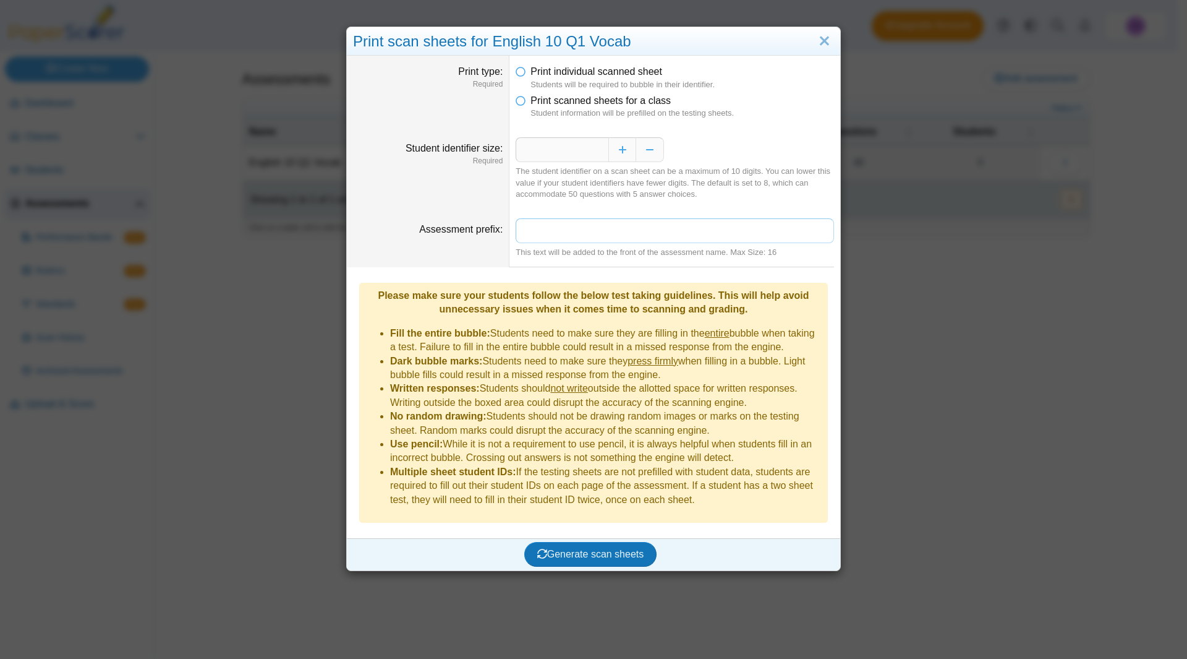
click at [618, 229] on input "Assessment prefix" at bounding box center [675, 230] width 318 height 25
type input "*"
type input "**********"
click at [570, 152] on input "*" at bounding box center [562, 149] width 93 height 25
click at [816, 44] on link "Close" at bounding box center [824, 41] width 19 height 21
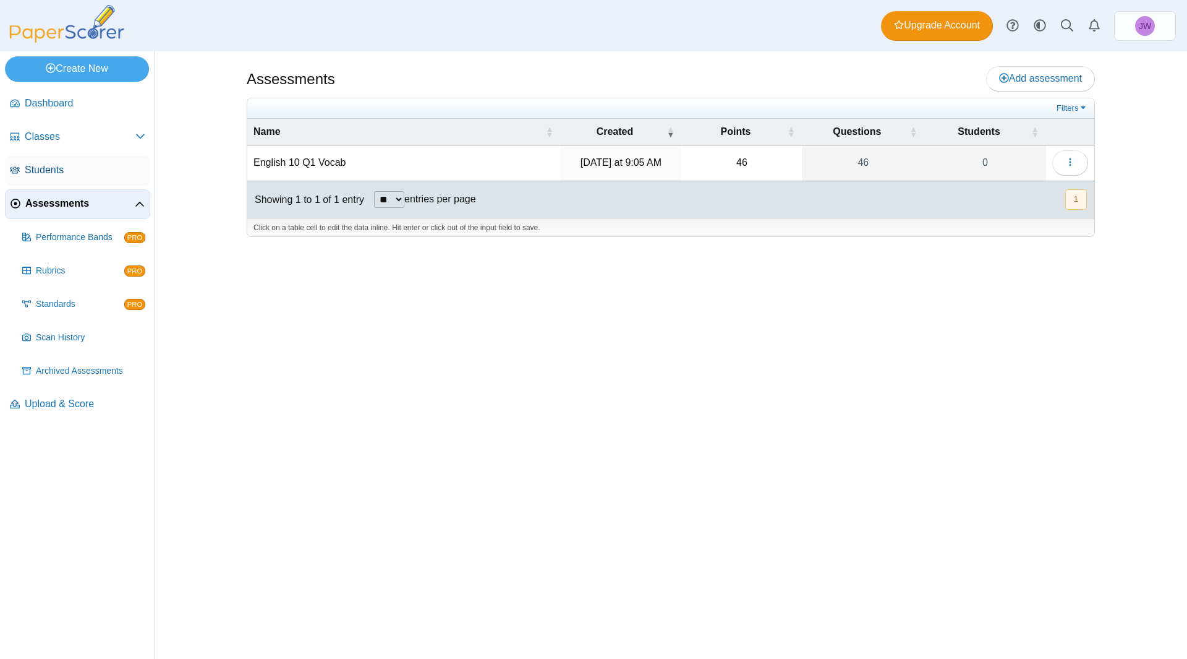
click at [50, 173] on span "Students" at bounding box center [85, 170] width 121 height 14
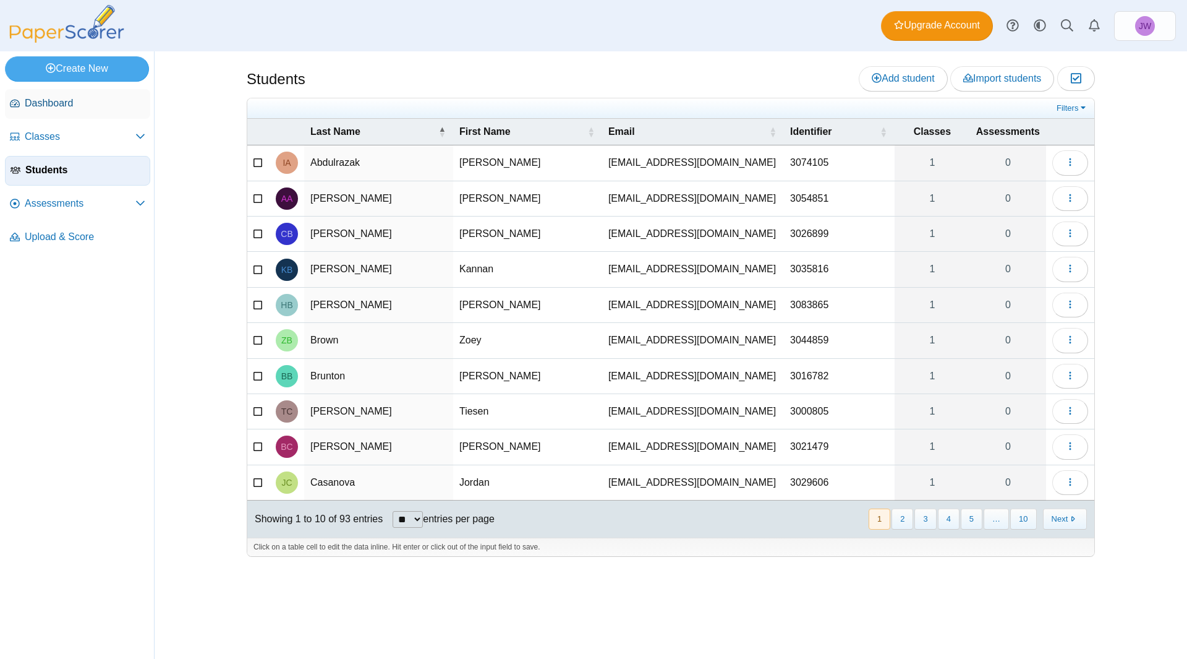
click at [48, 101] on span "Dashboard" at bounding box center [85, 103] width 121 height 14
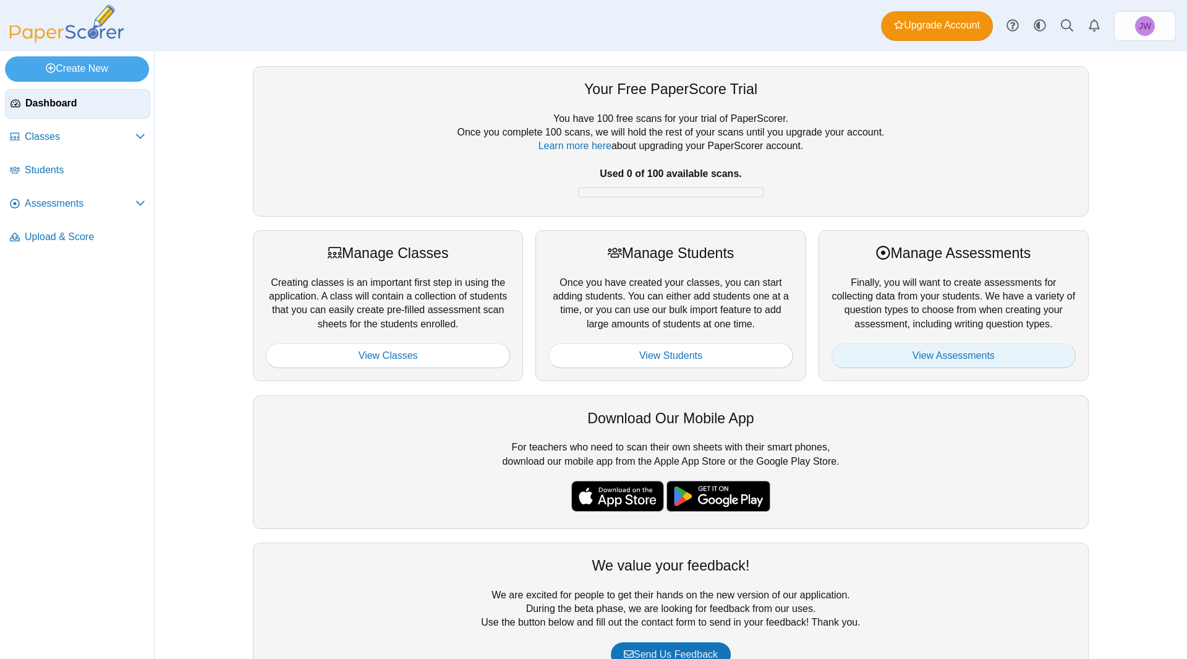
click at [960, 353] on link "View Assessments" at bounding box center [954, 355] width 244 height 25
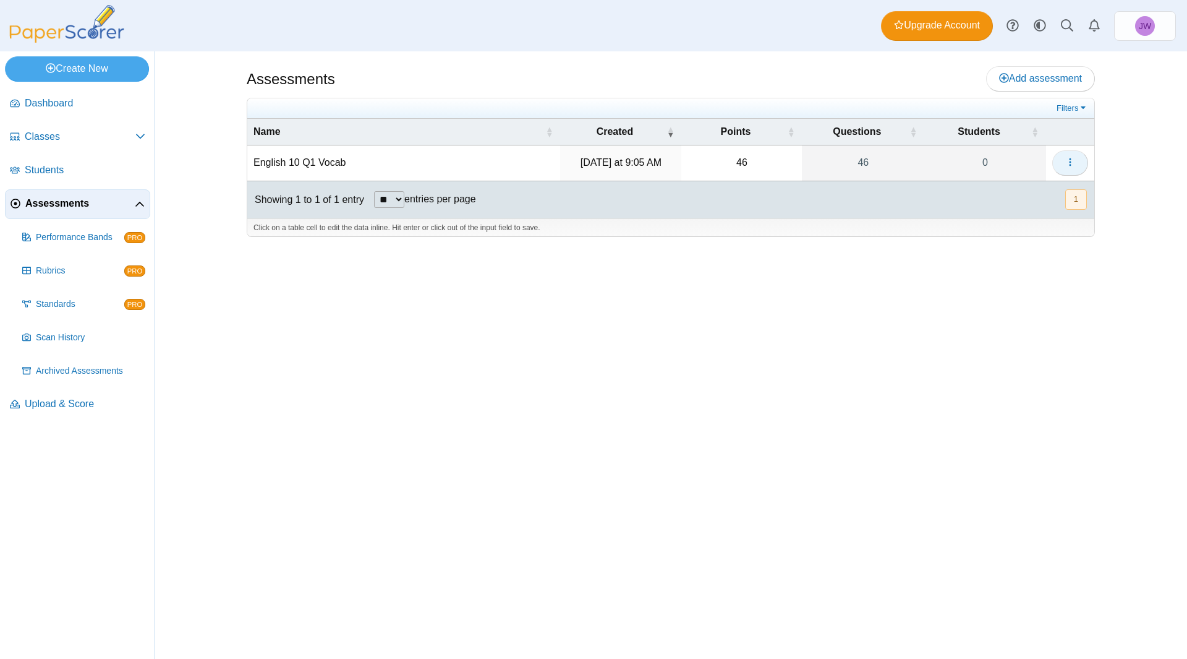
click at [1077, 163] on button "button" at bounding box center [1071, 162] width 36 height 25
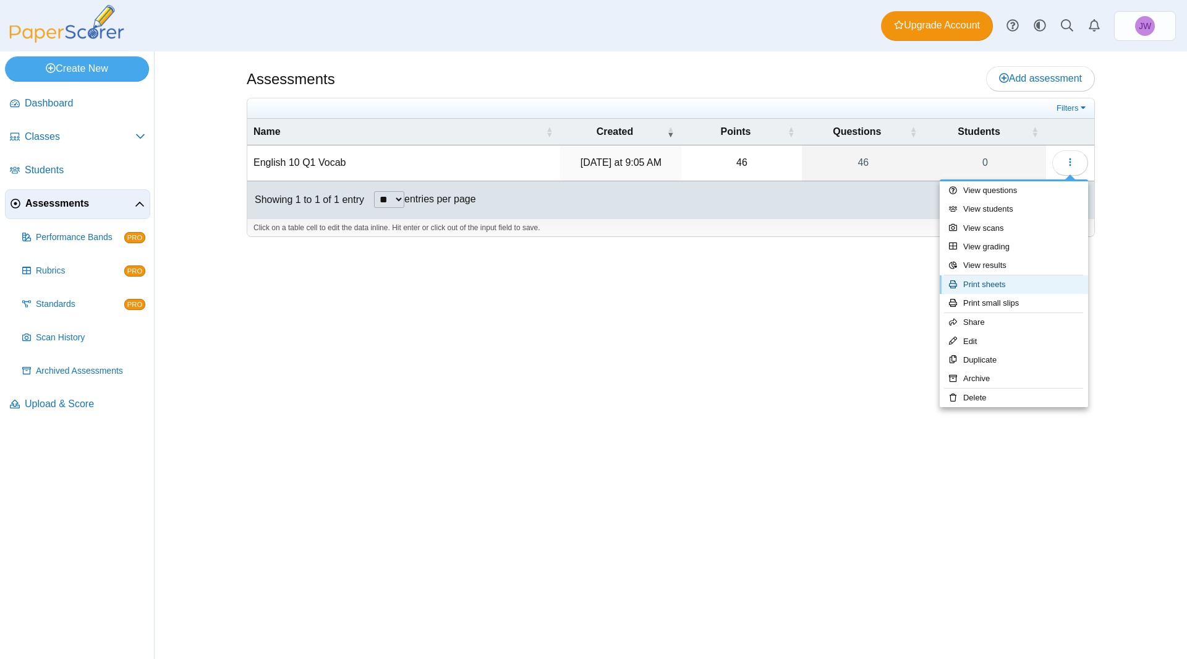
click at [1029, 286] on link "Print sheets" at bounding box center [1014, 284] width 148 height 19
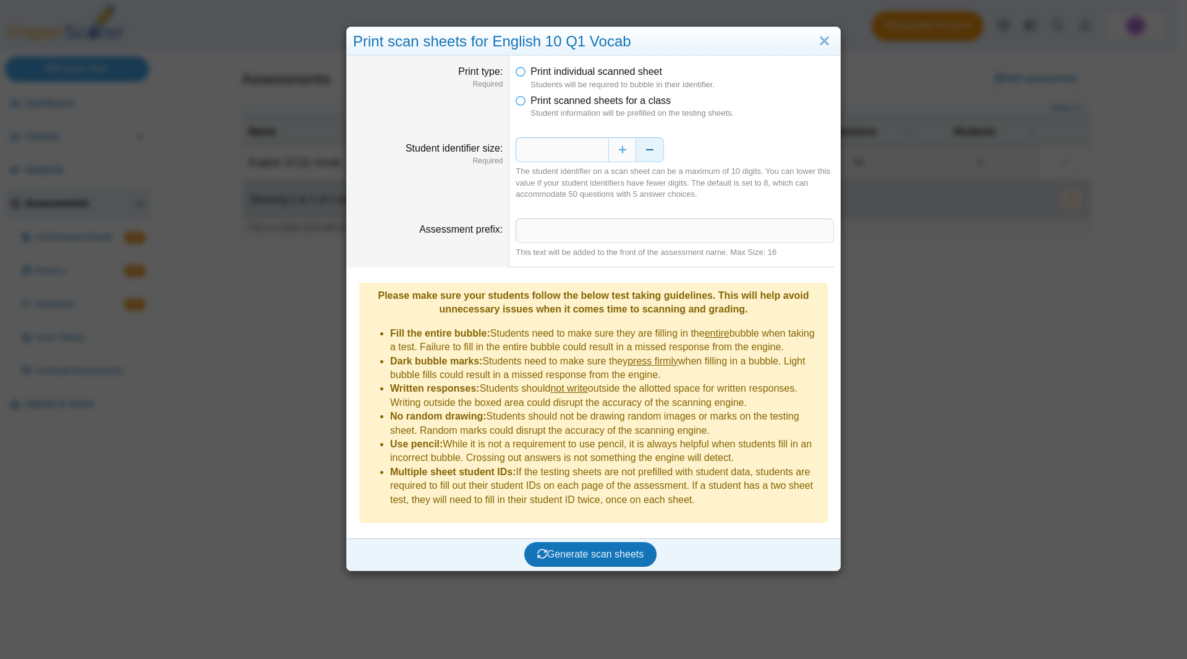
click at [638, 152] on button "Decrease" at bounding box center [650, 149] width 28 height 25
click at [547, 227] on input "Assessment prefix" at bounding box center [675, 230] width 318 height 25
type input "**********"
click at [518, 101] on icon at bounding box center [521, 98] width 10 height 9
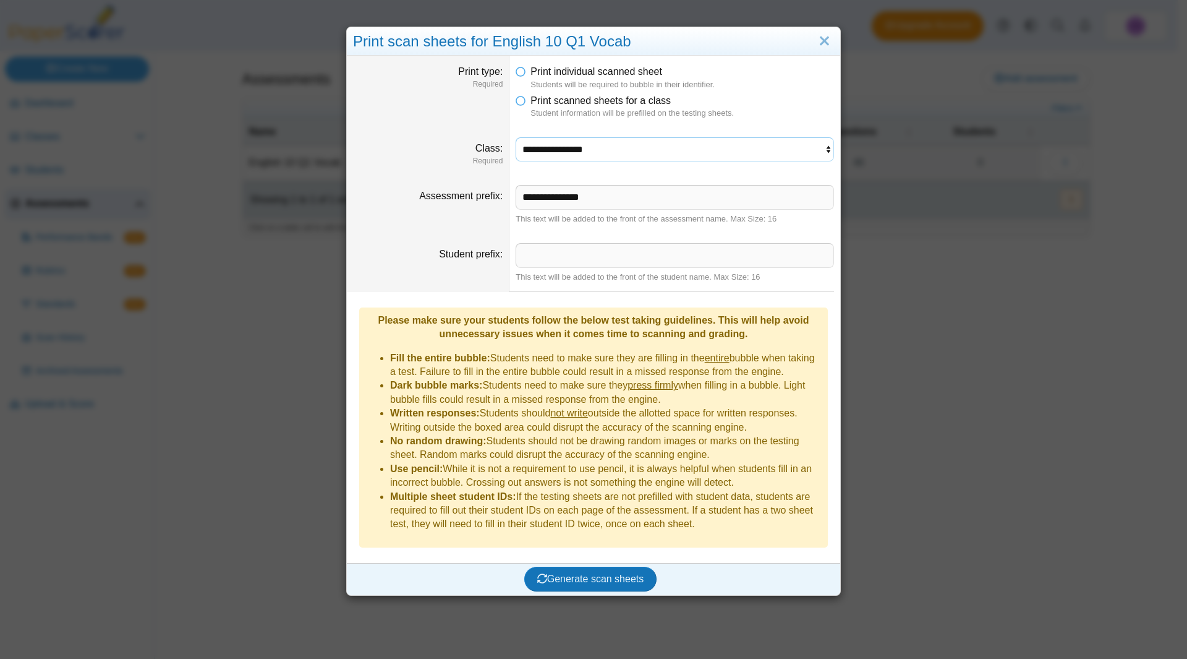
click at [559, 147] on select "**********" at bounding box center [675, 149] width 318 height 24
click at [516, 137] on select "**********" at bounding box center [675, 149] width 318 height 24
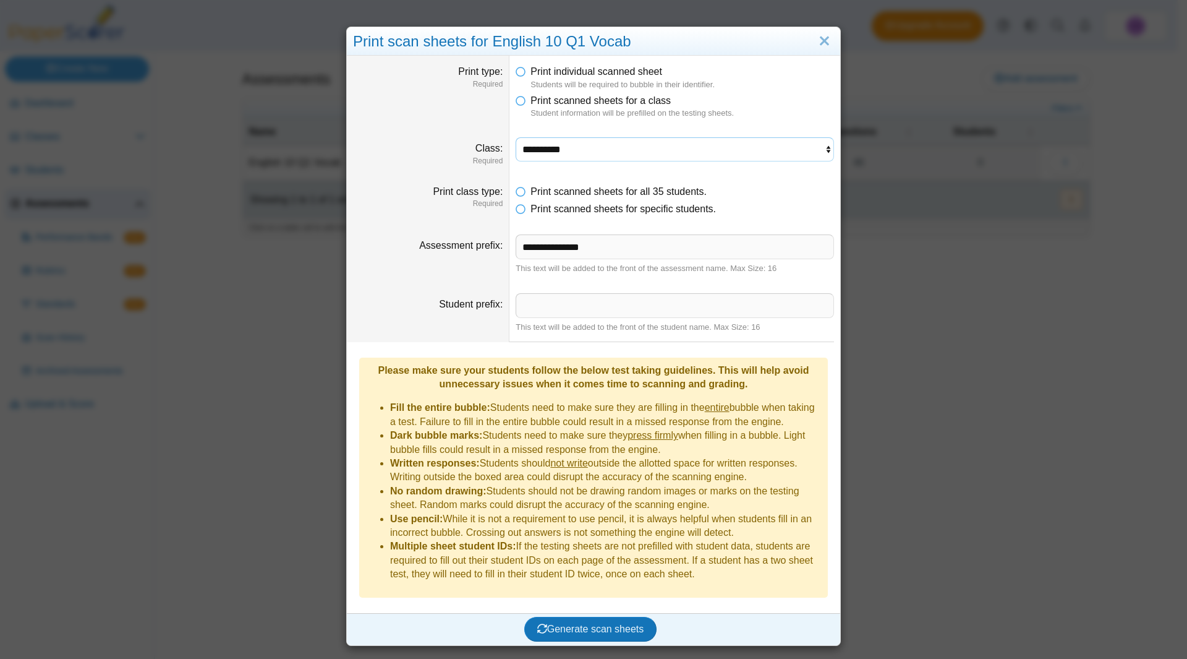
click at [597, 150] on select "**********" at bounding box center [675, 149] width 318 height 24
click at [516, 137] on select "**********" at bounding box center [675, 149] width 318 height 24
click at [601, 155] on select "**********" at bounding box center [675, 149] width 318 height 24
click at [467, 206] on dfn "Required" at bounding box center [428, 204] width 150 height 11
click at [519, 310] on input "Student prefix" at bounding box center [675, 305] width 318 height 25
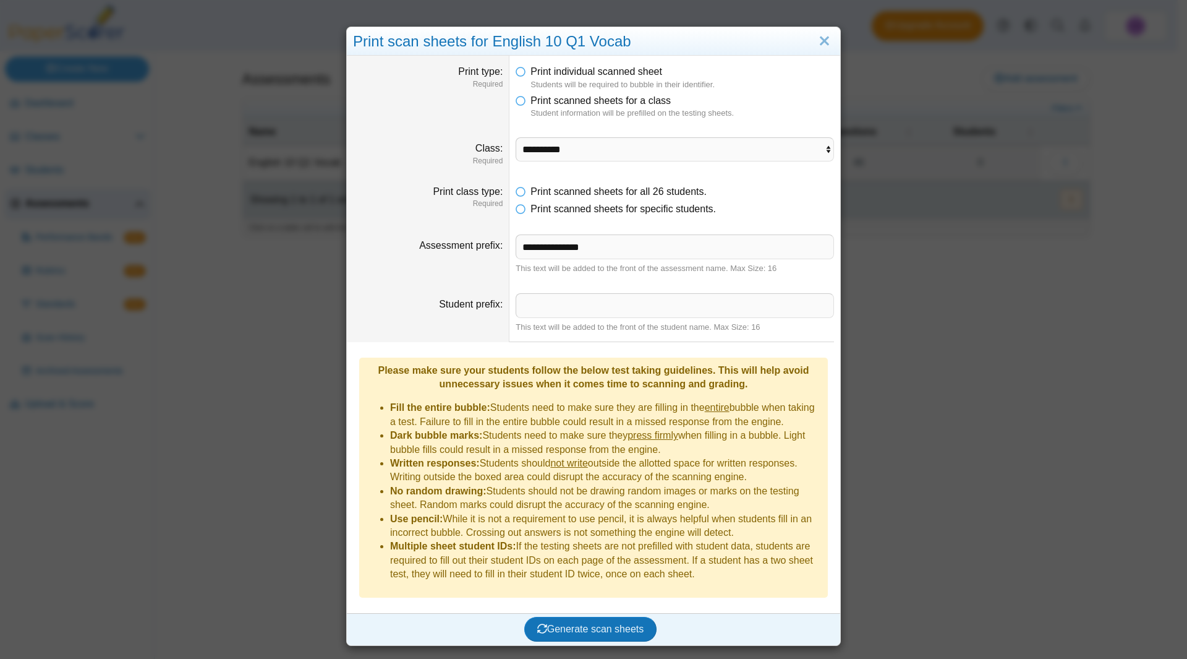
click at [439, 302] on label "Student prefix" at bounding box center [471, 304] width 64 height 11
click at [516, 302] on input "Student prefix" at bounding box center [675, 305] width 318 height 25
click at [597, 623] on span "Generate scan sheets" at bounding box center [590, 628] width 107 height 11
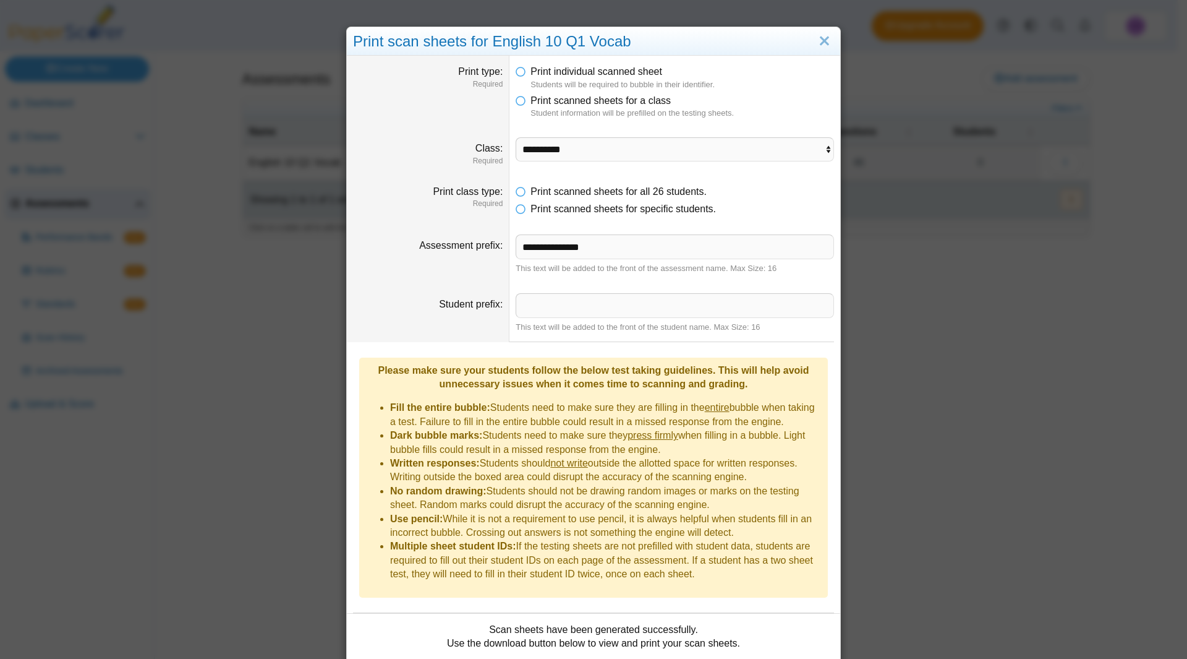
scroll to position [73, 0]
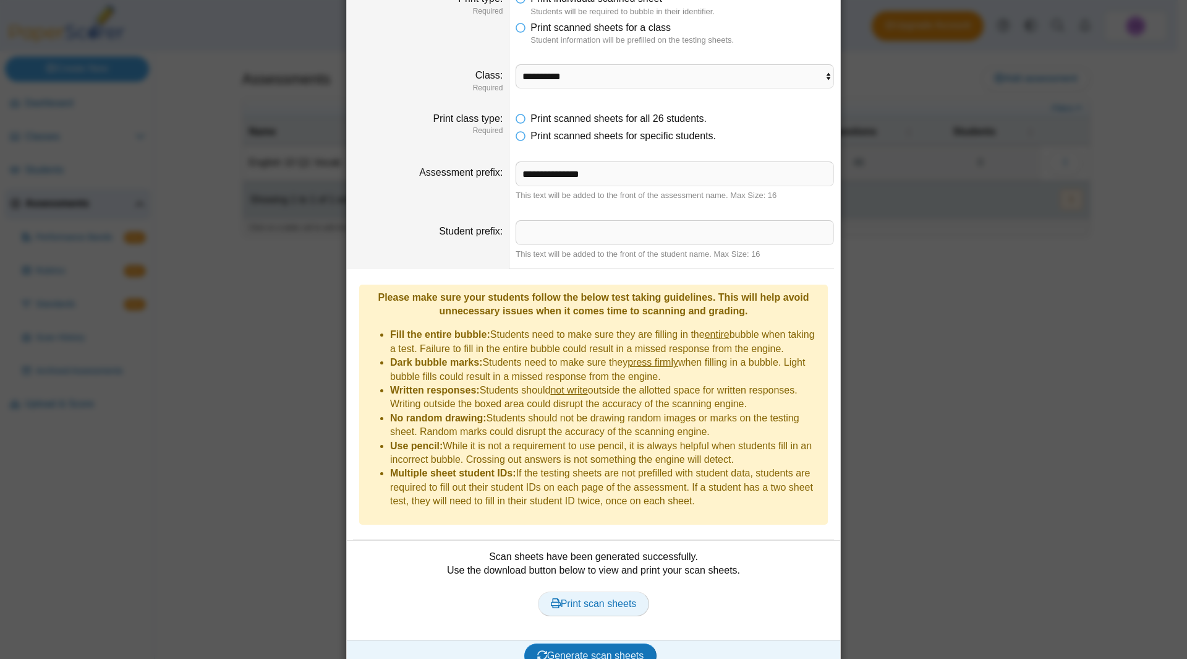
click at [596, 598] on span "Print scan sheets" at bounding box center [594, 603] width 86 height 11
click at [677, 77] on select "**********" at bounding box center [675, 76] width 318 height 24
click at [516, 64] on select "**********" at bounding box center [675, 76] width 318 height 24
click at [591, 650] on span "Generate scan sheets" at bounding box center [590, 655] width 107 height 11
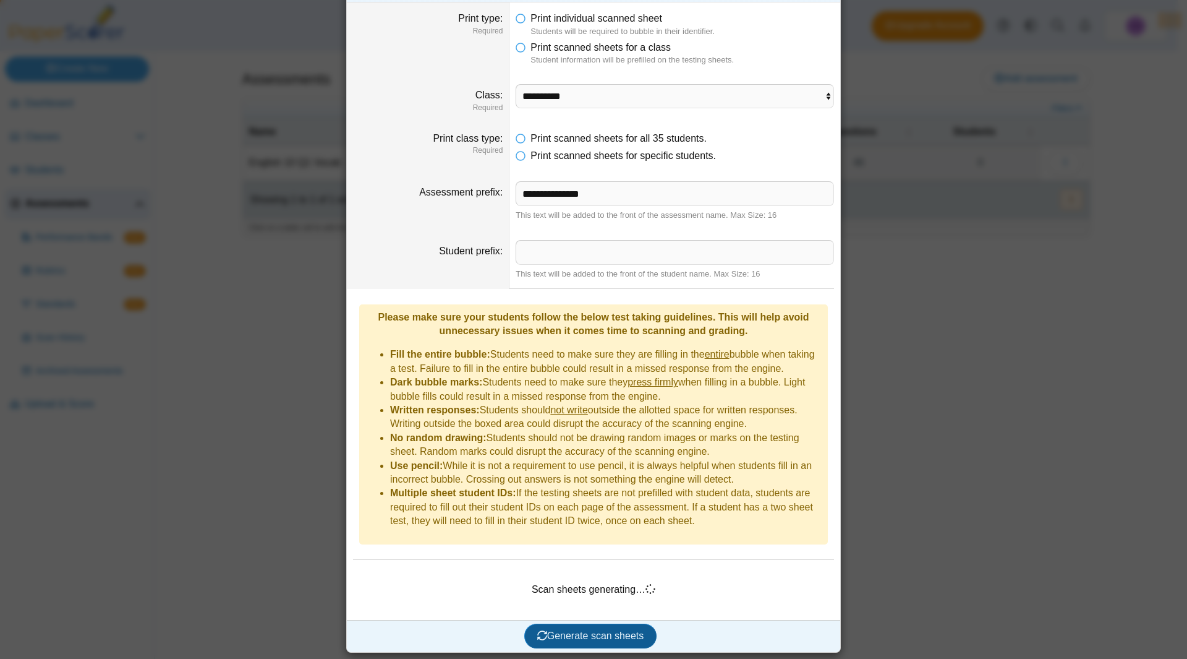
scroll to position [33, 0]
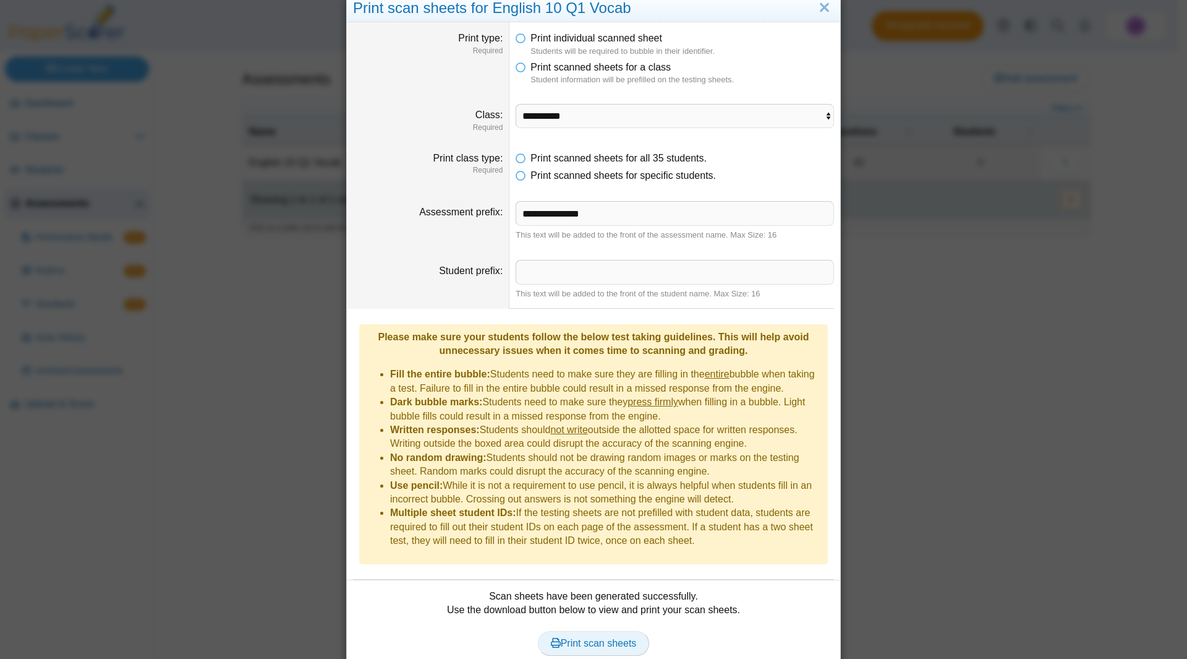
click at [584, 638] on span "Print scan sheets" at bounding box center [594, 643] width 86 height 11
click at [635, 116] on select "**********" at bounding box center [675, 116] width 318 height 24
select select "**********"
click at [516, 104] on select "**********" at bounding box center [675, 116] width 318 height 24
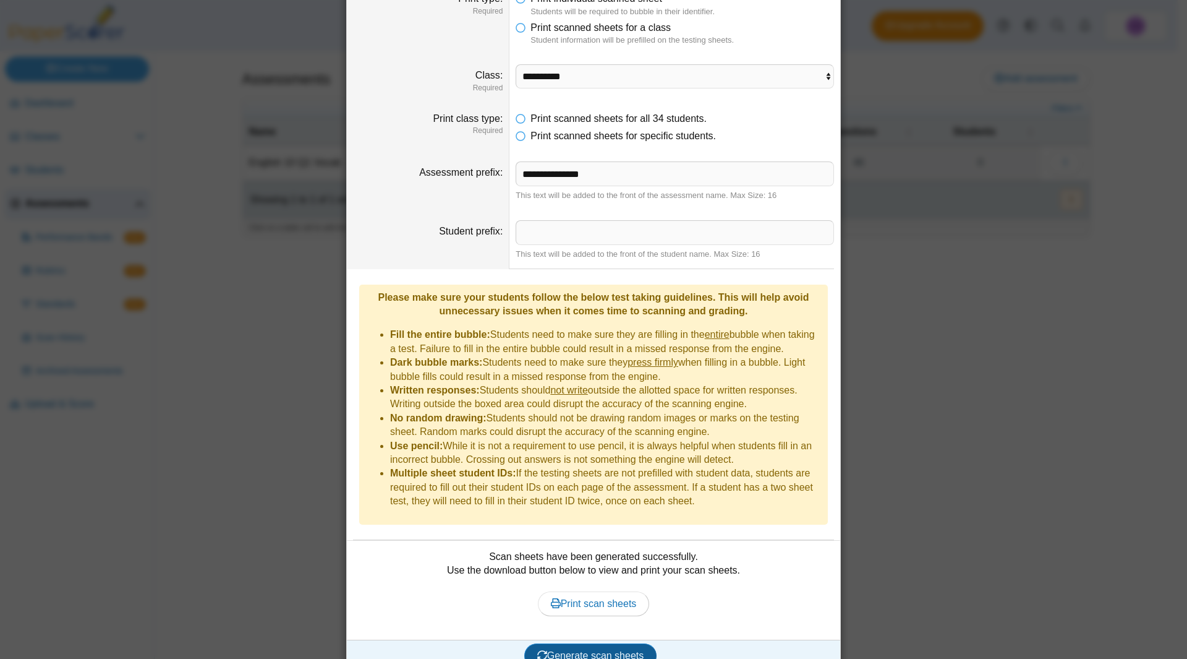
click at [597, 650] on span "Generate scan sheets" at bounding box center [590, 655] width 107 height 11
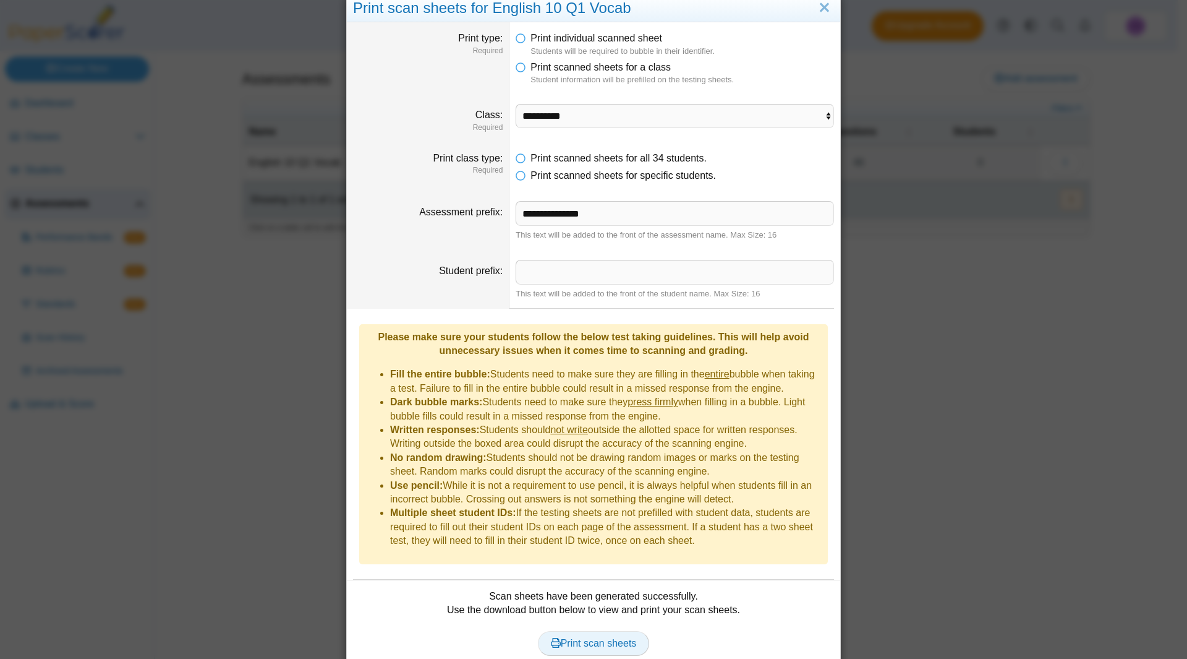
click at [597, 632] on link "Print scan sheets" at bounding box center [594, 643] width 112 height 25
click at [820, 6] on link "Close" at bounding box center [824, 8] width 19 height 21
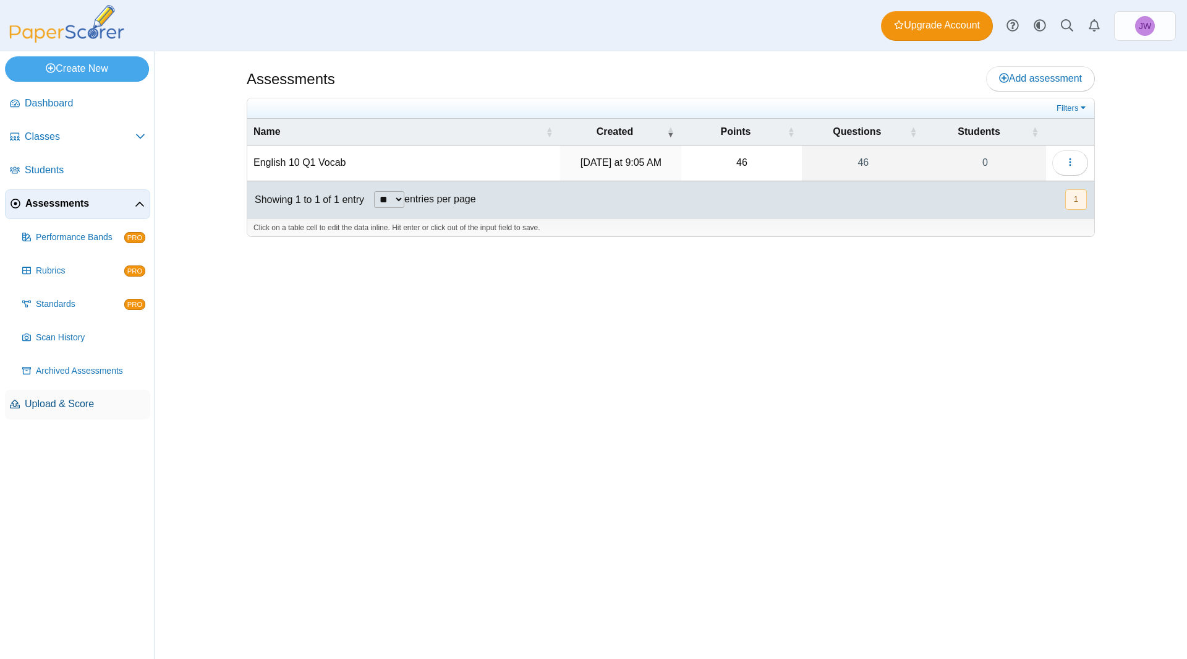
click at [58, 406] on span "Upload & Score" at bounding box center [85, 404] width 121 height 14
